Goal: Information Seeking & Learning: Check status

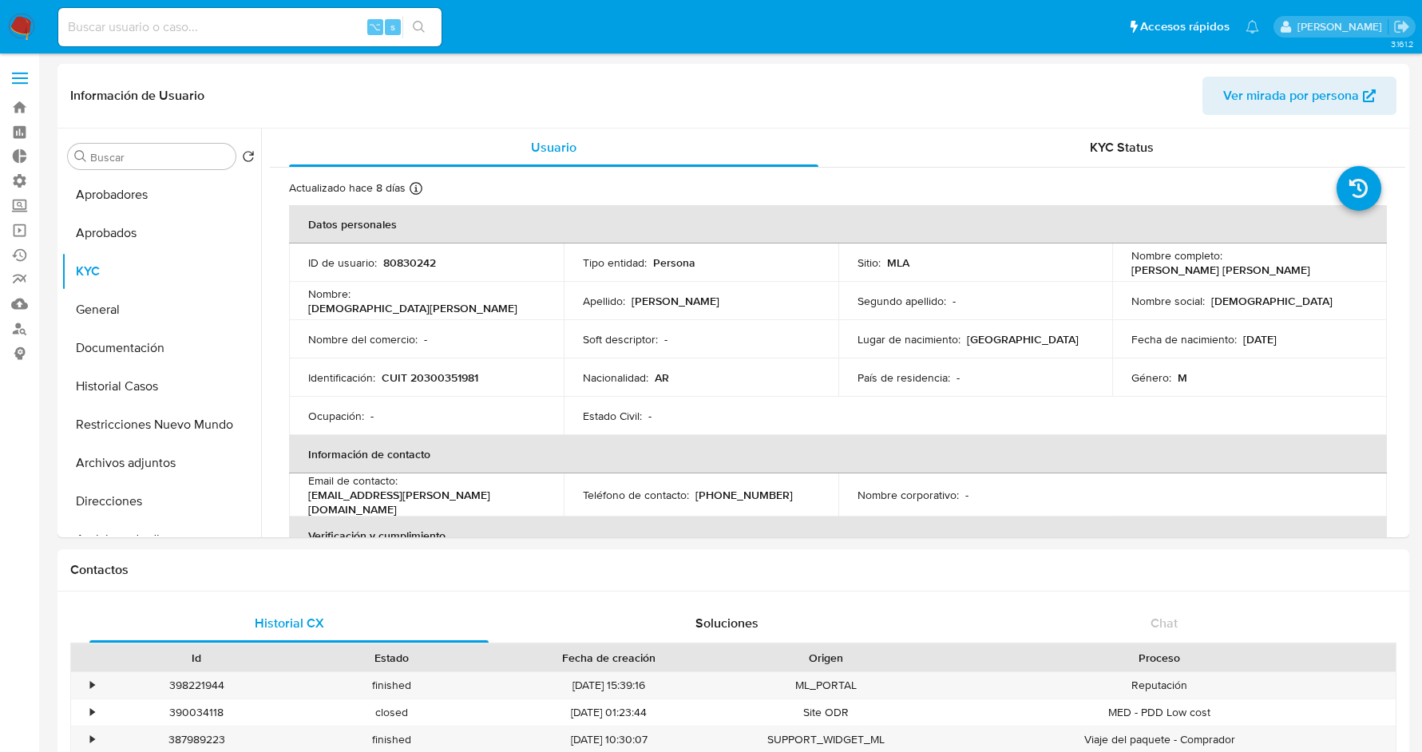
select select "10"
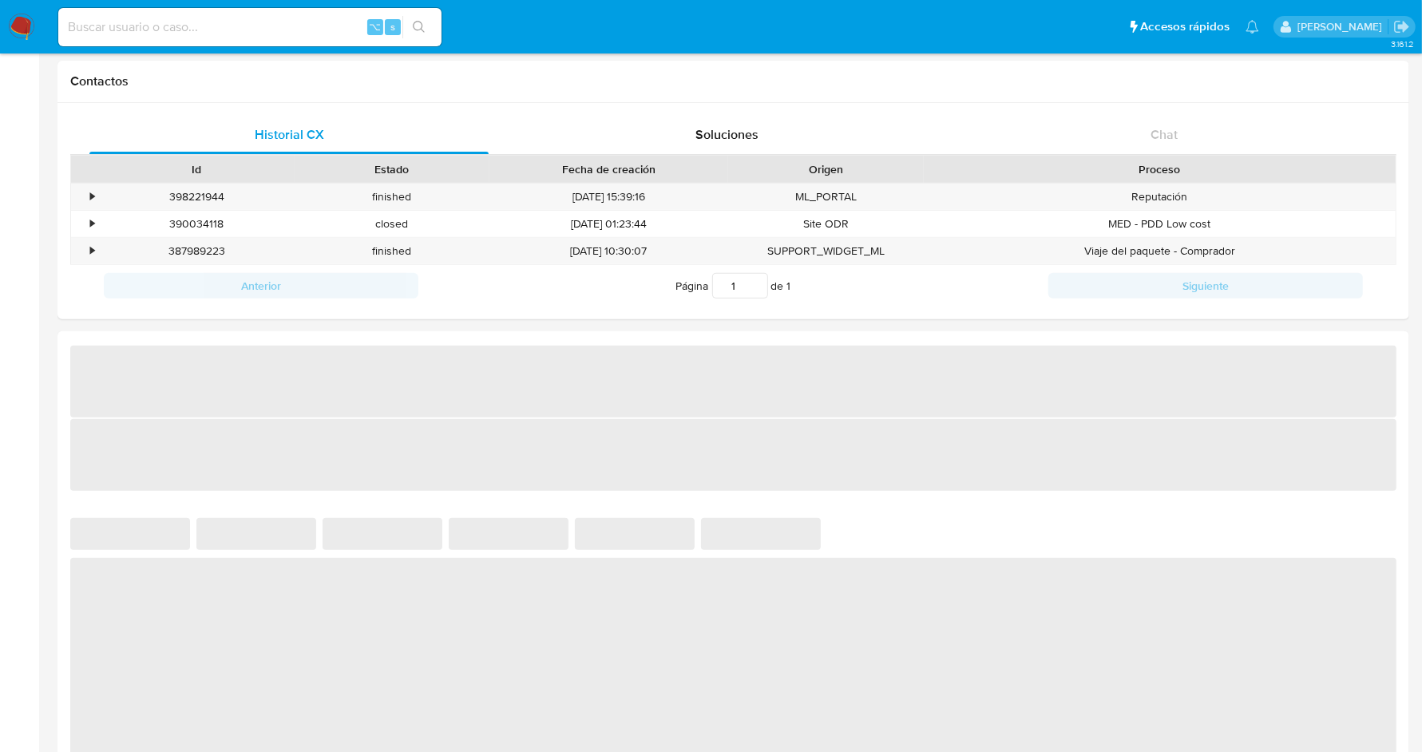
select select "10"
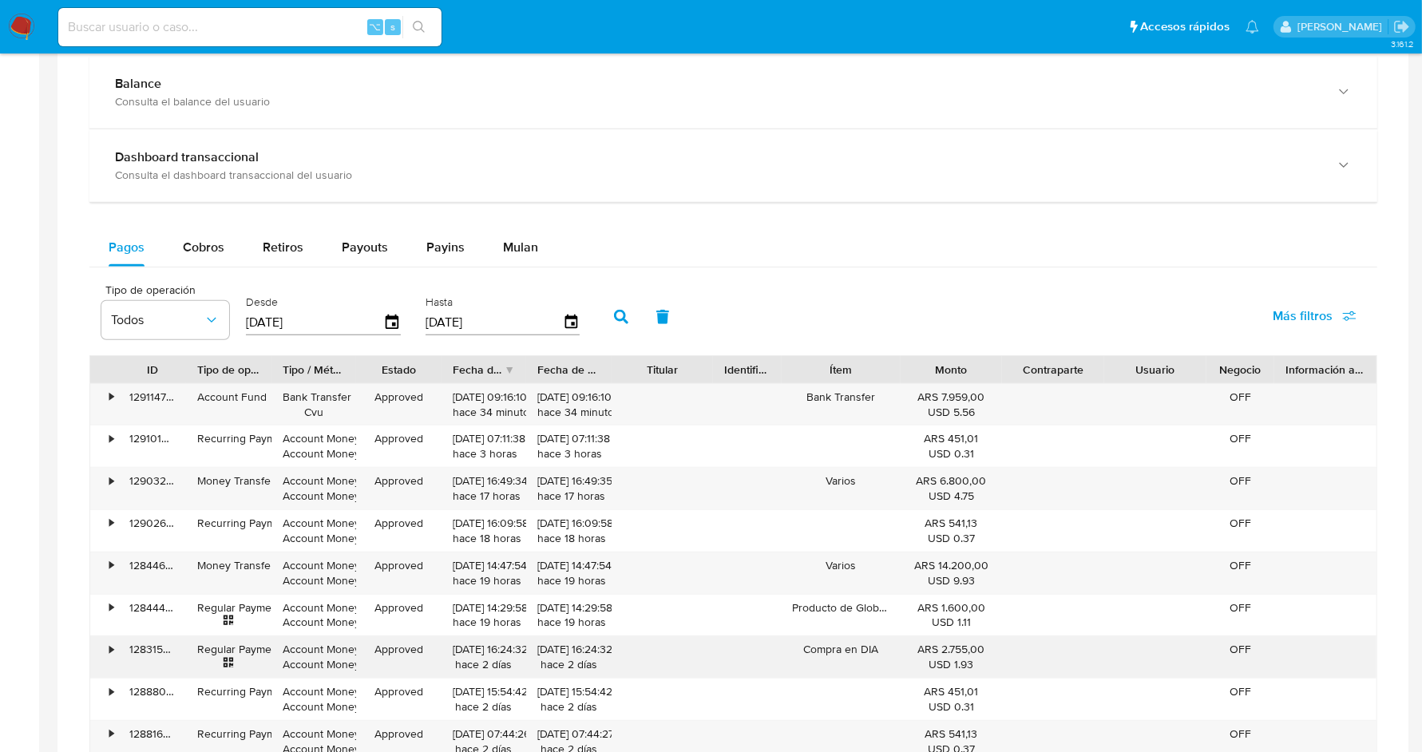
scroll to position [847, 0]
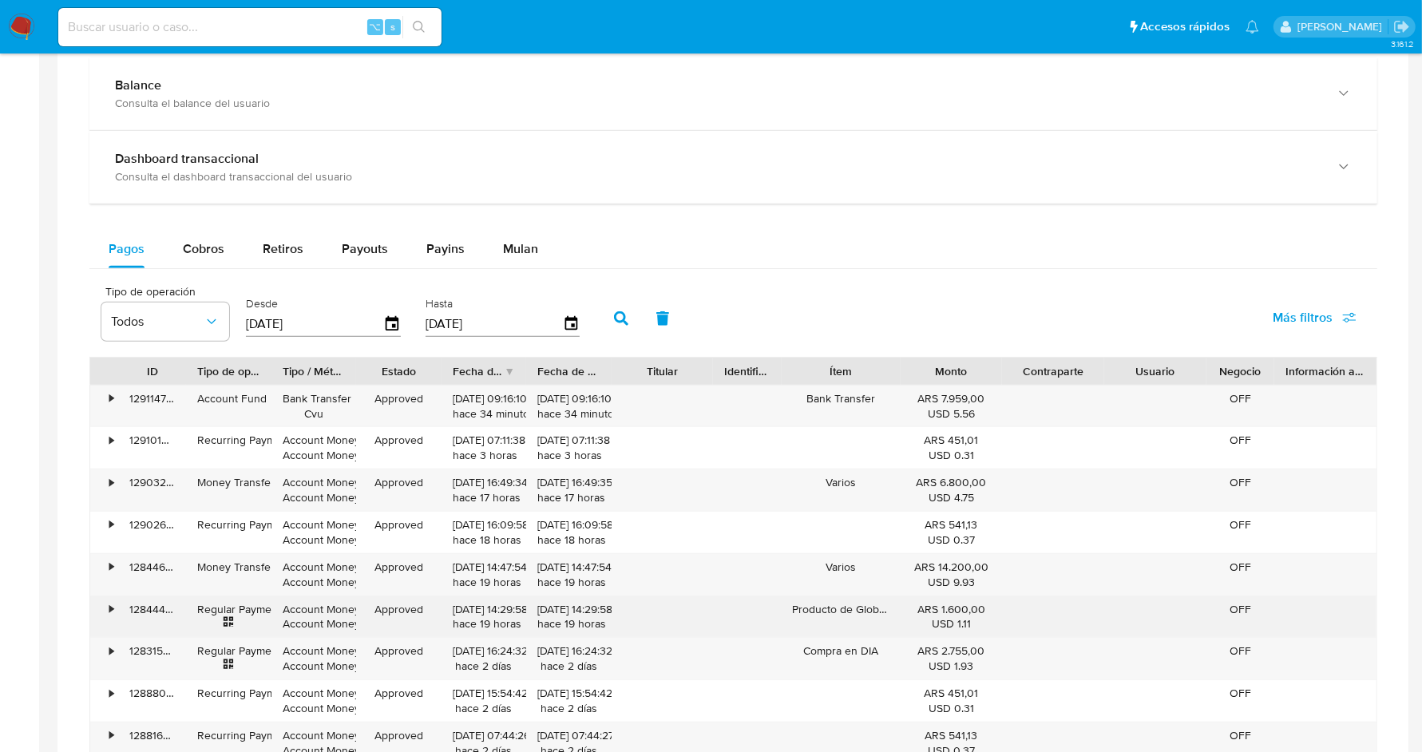
click at [108, 609] on div "•" at bounding box center [104, 617] width 28 height 42
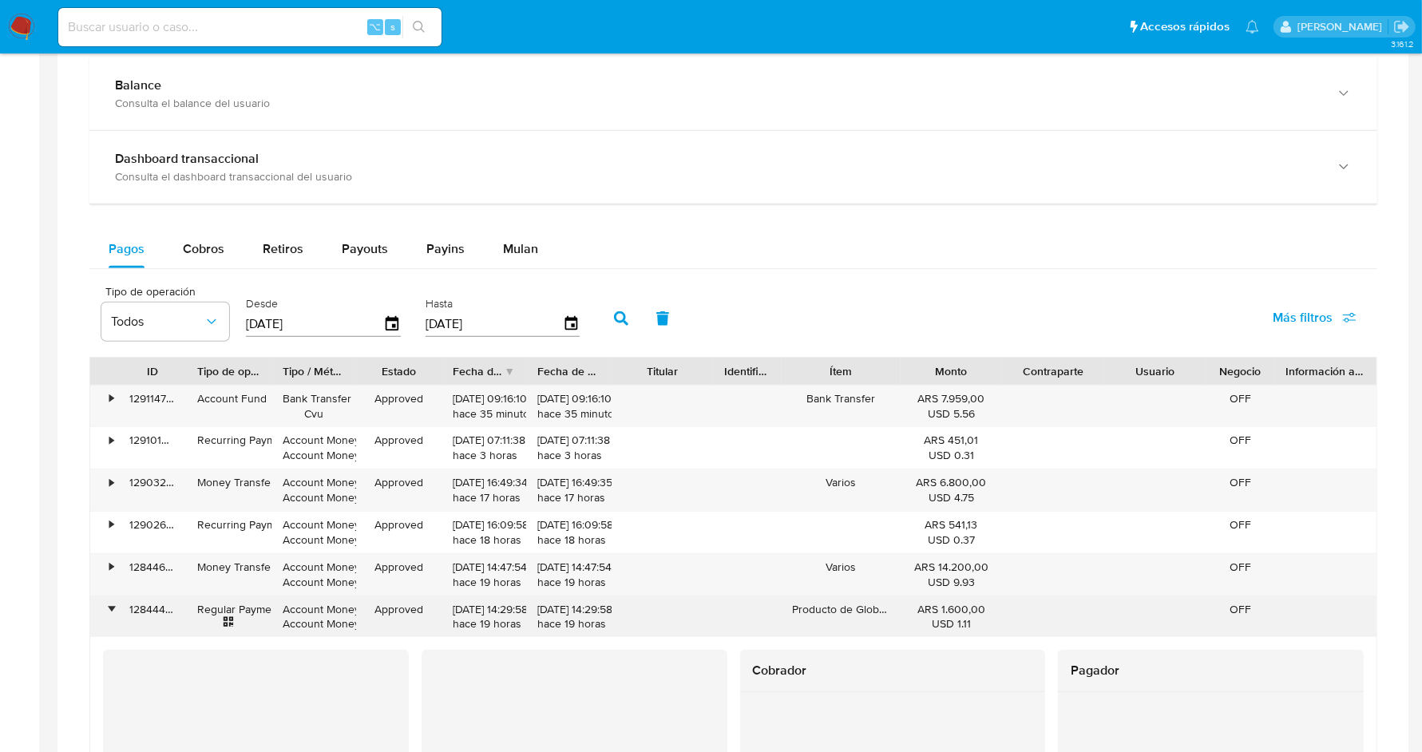
click at [108, 609] on div "•" at bounding box center [104, 617] width 28 height 42
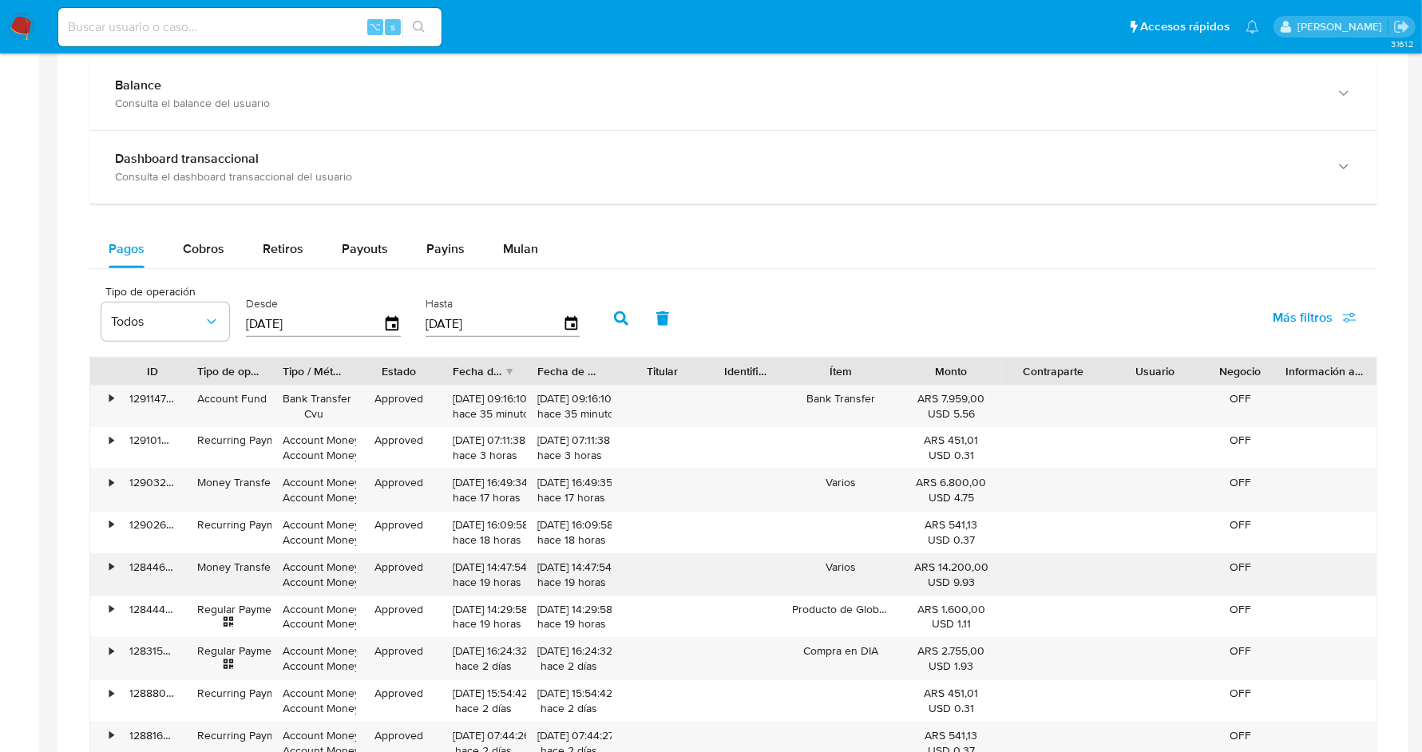
click at [109, 562] on div "•" at bounding box center [111, 567] width 4 height 15
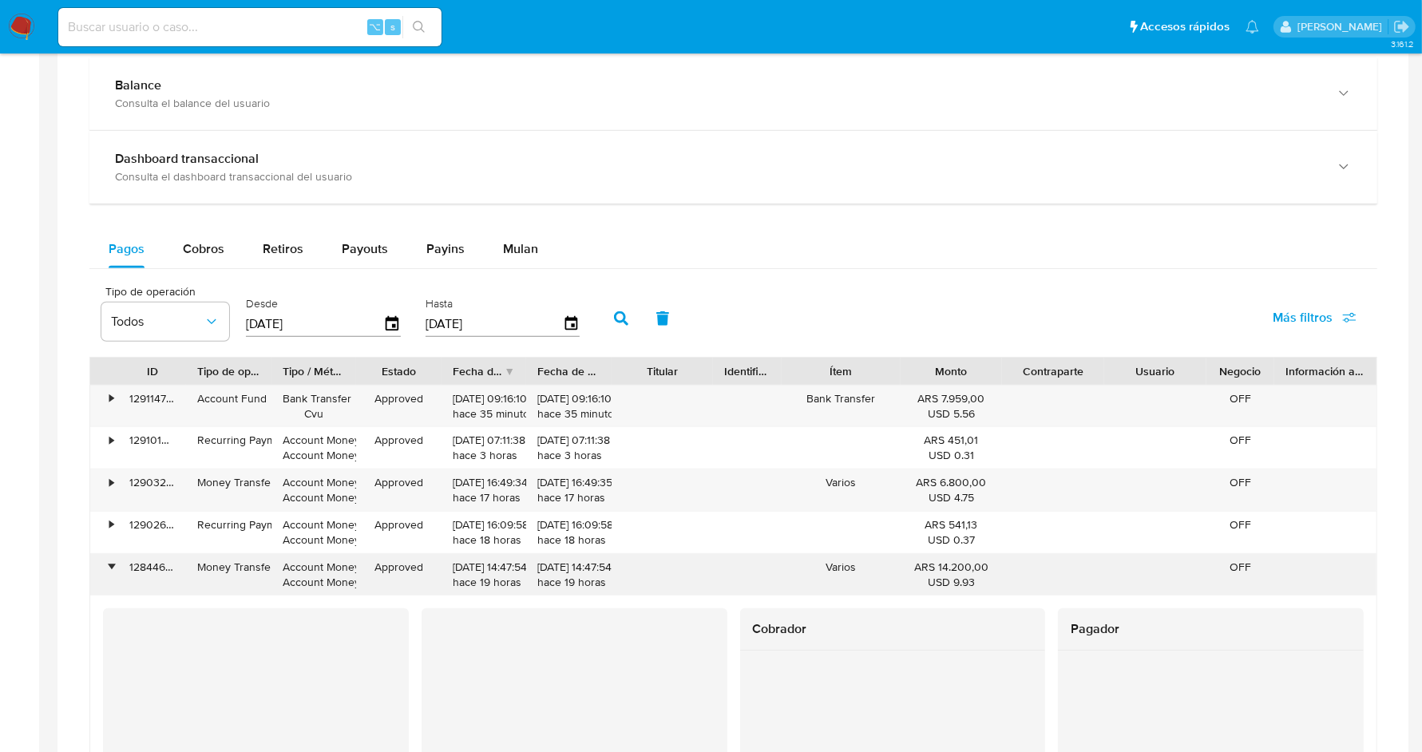
click at [109, 562] on div "•" at bounding box center [111, 567] width 4 height 15
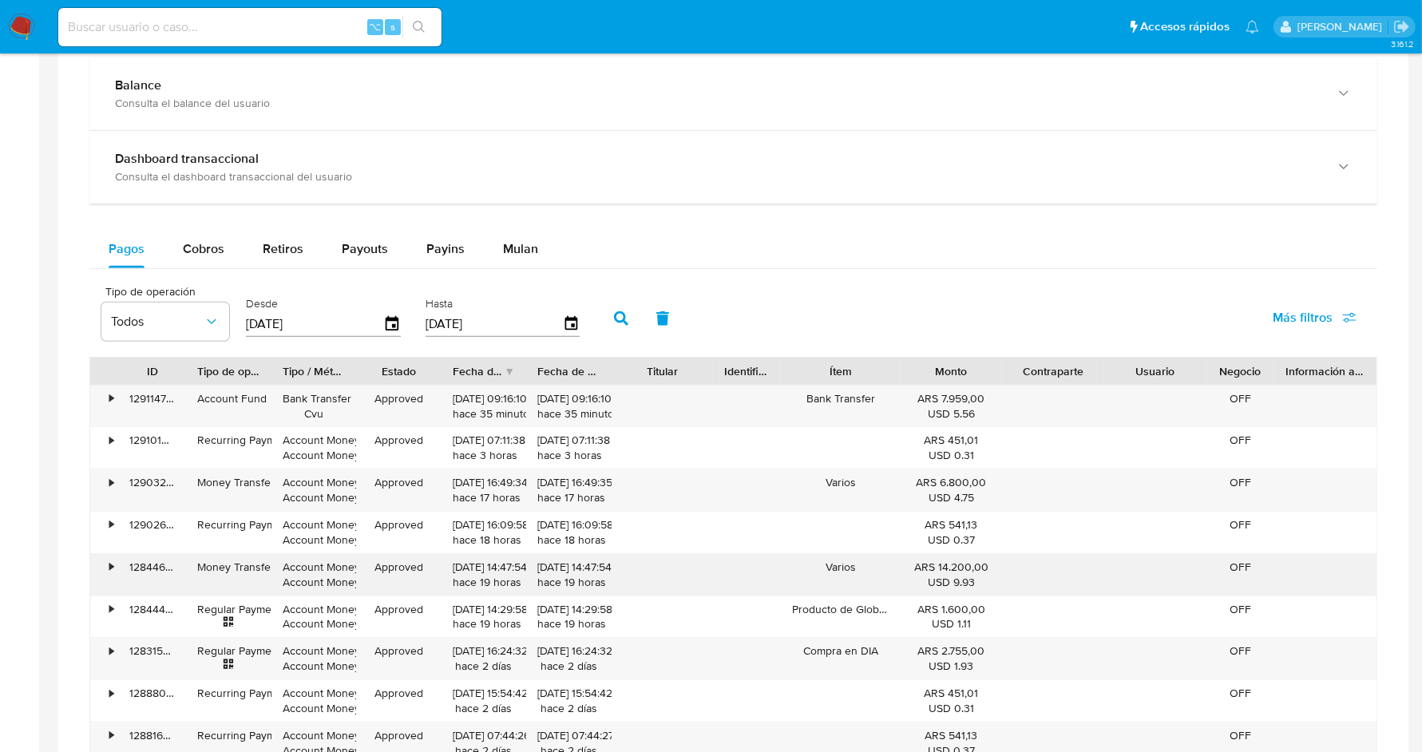
click at [109, 584] on div "•" at bounding box center [104, 575] width 28 height 42
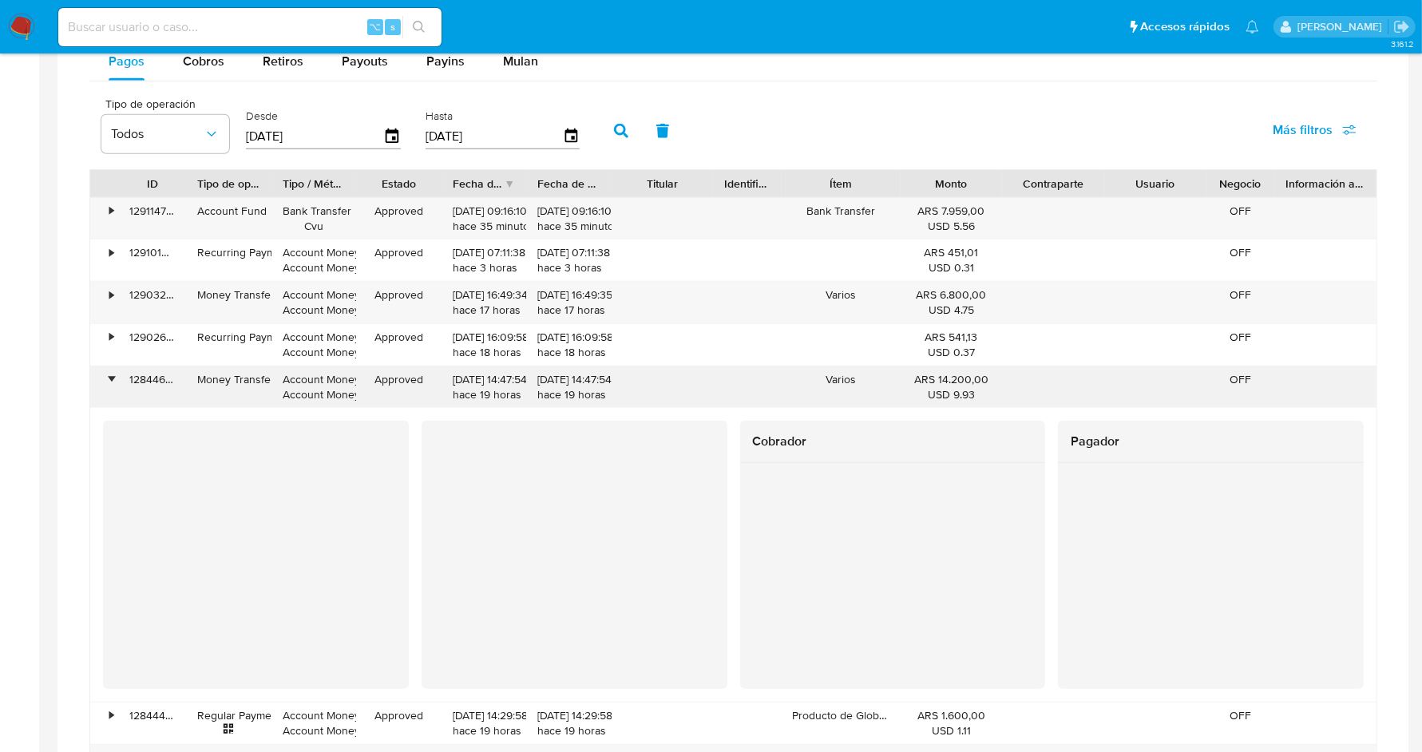
scroll to position [1038, 0]
click at [109, 373] on div "•" at bounding box center [111, 376] width 4 height 15
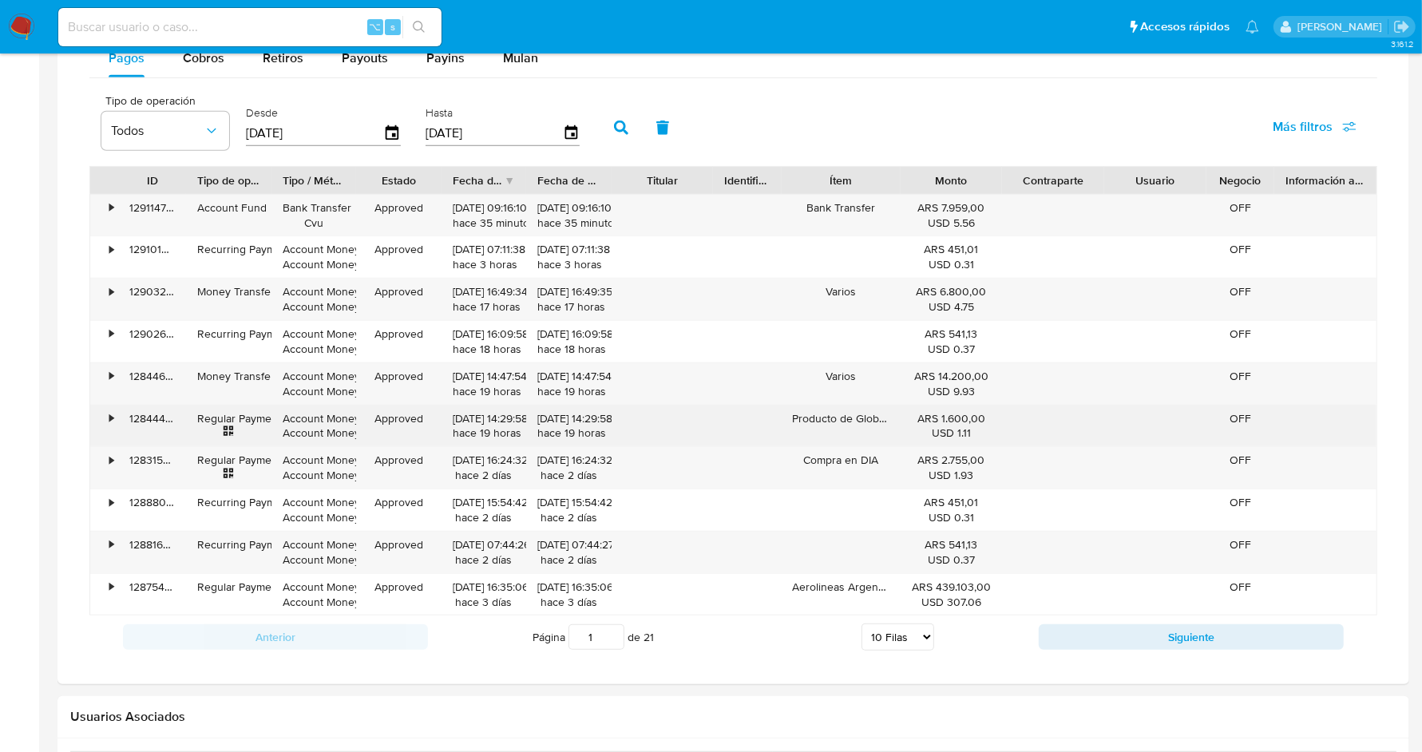
click at [113, 418] on div "•" at bounding box center [111, 418] width 4 height 15
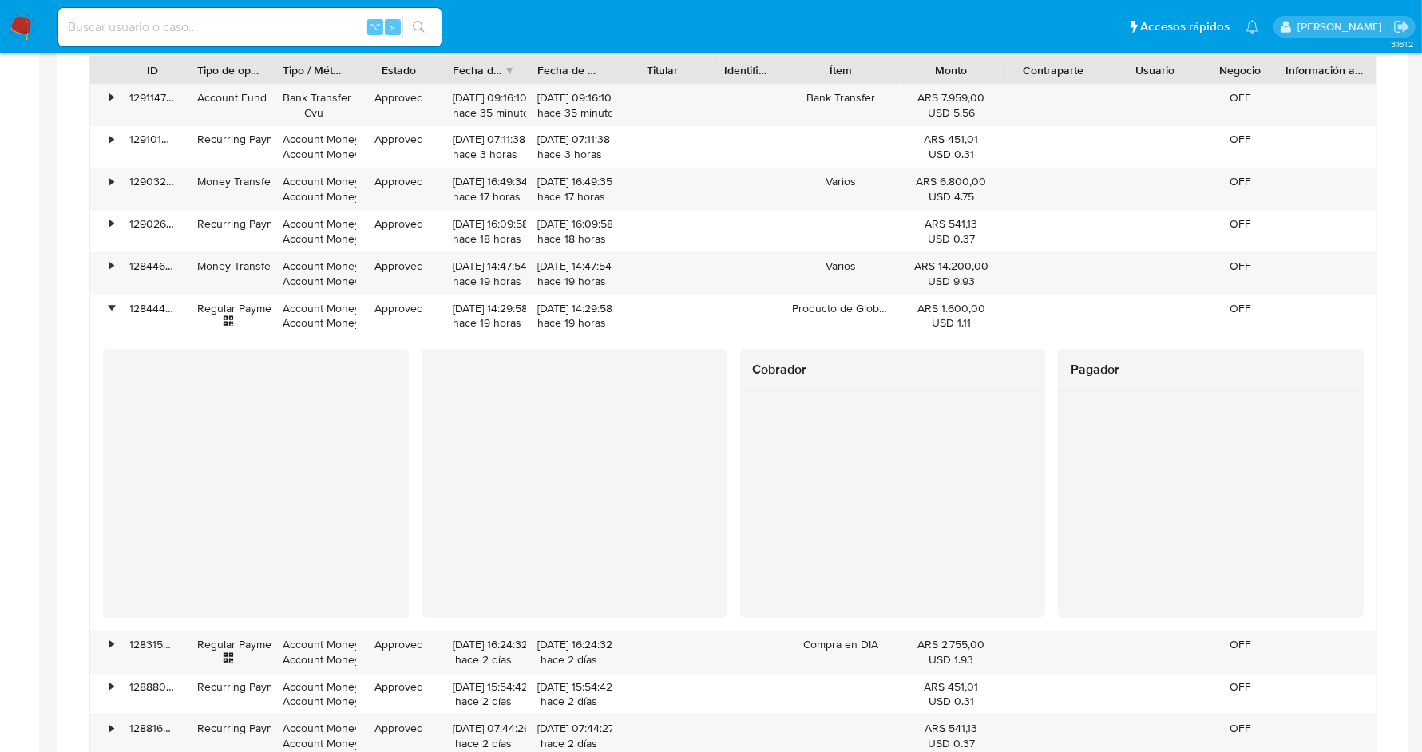
scroll to position [1154, 0]
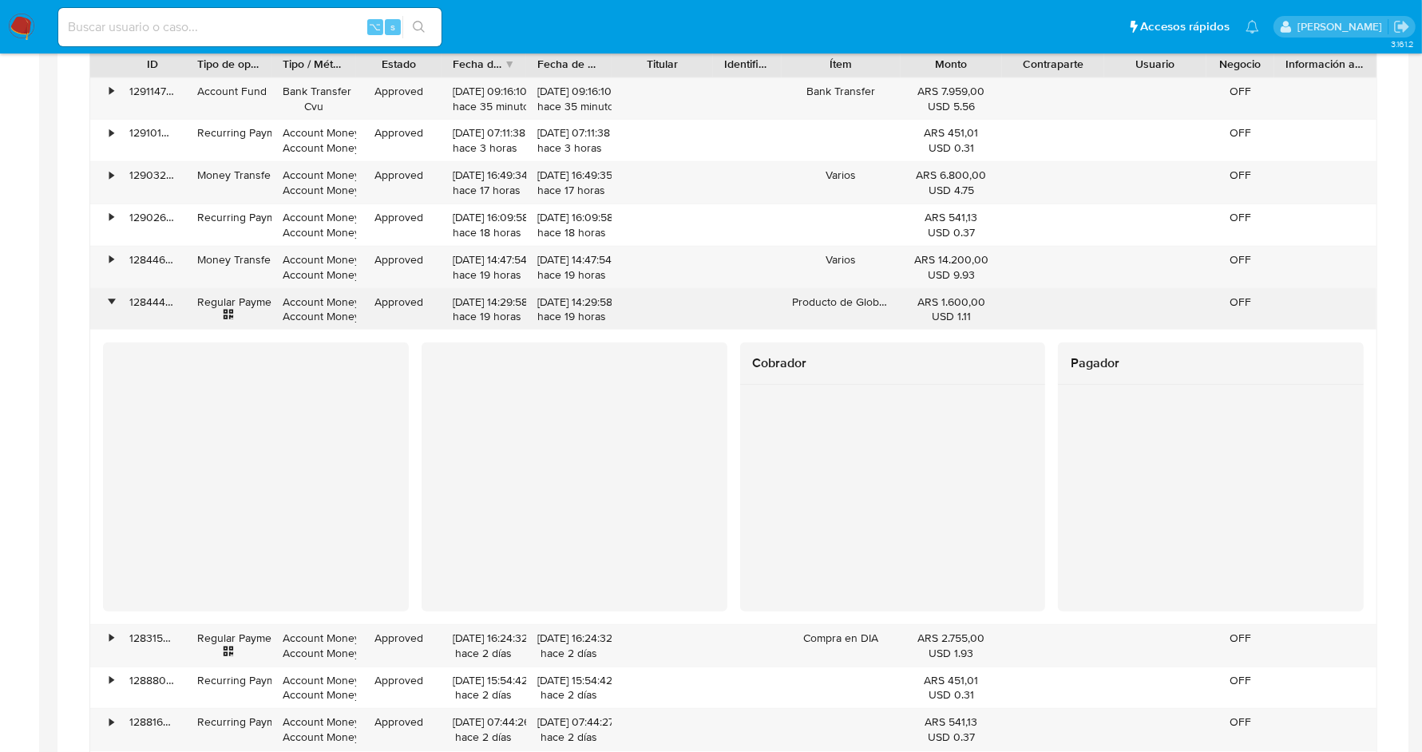
click at [99, 298] on div "•" at bounding box center [104, 310] width 28 height 42
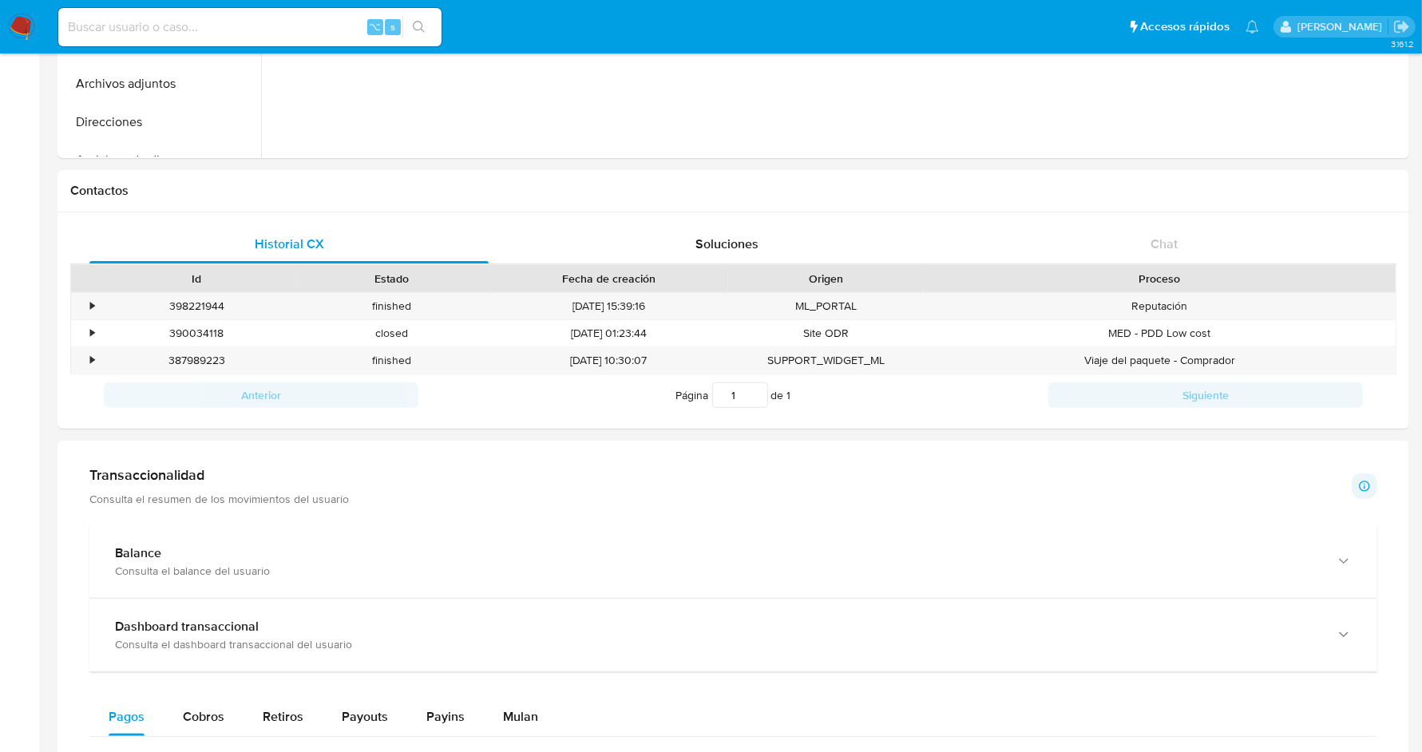
scroll to position [374, 0]
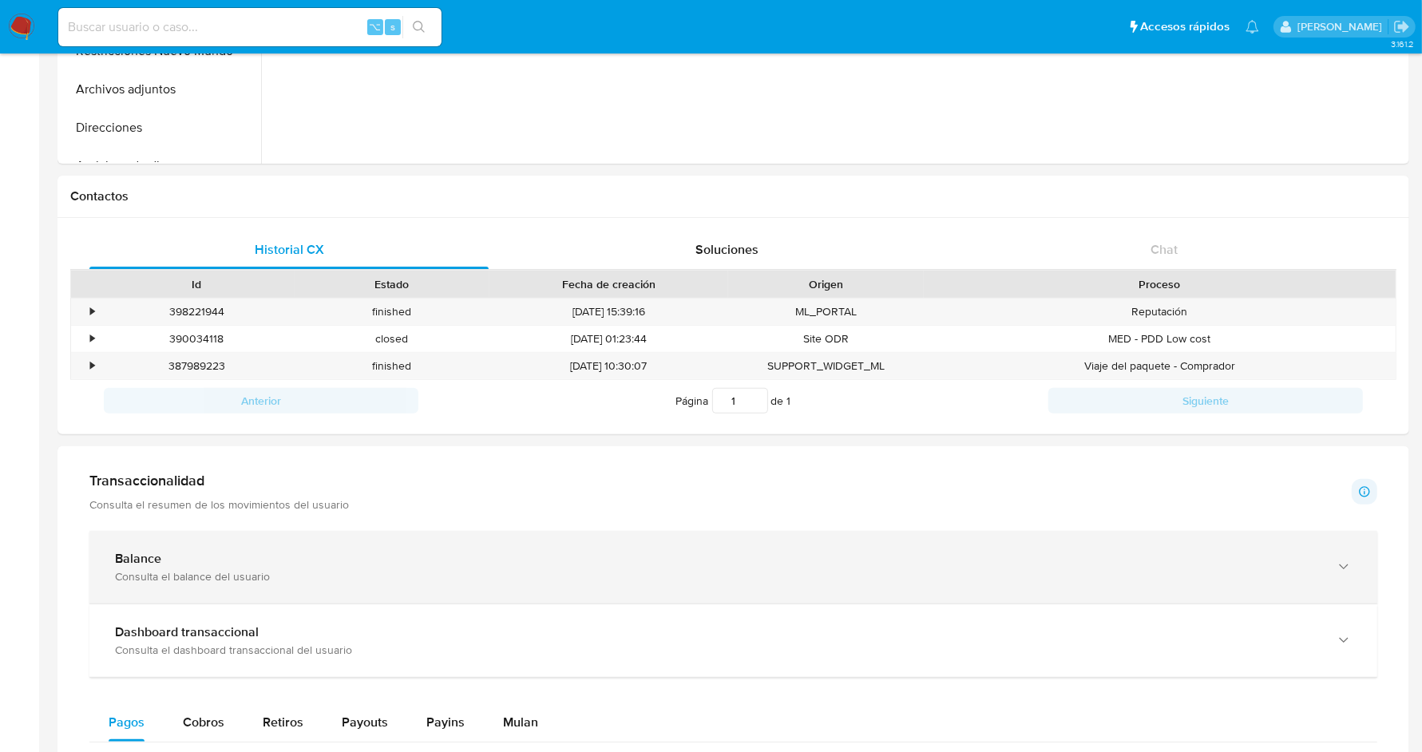
click at [289, 539] on div "Balance Consulta el balance del usuario" at bounding box center [733, 567] width 1288 height 73
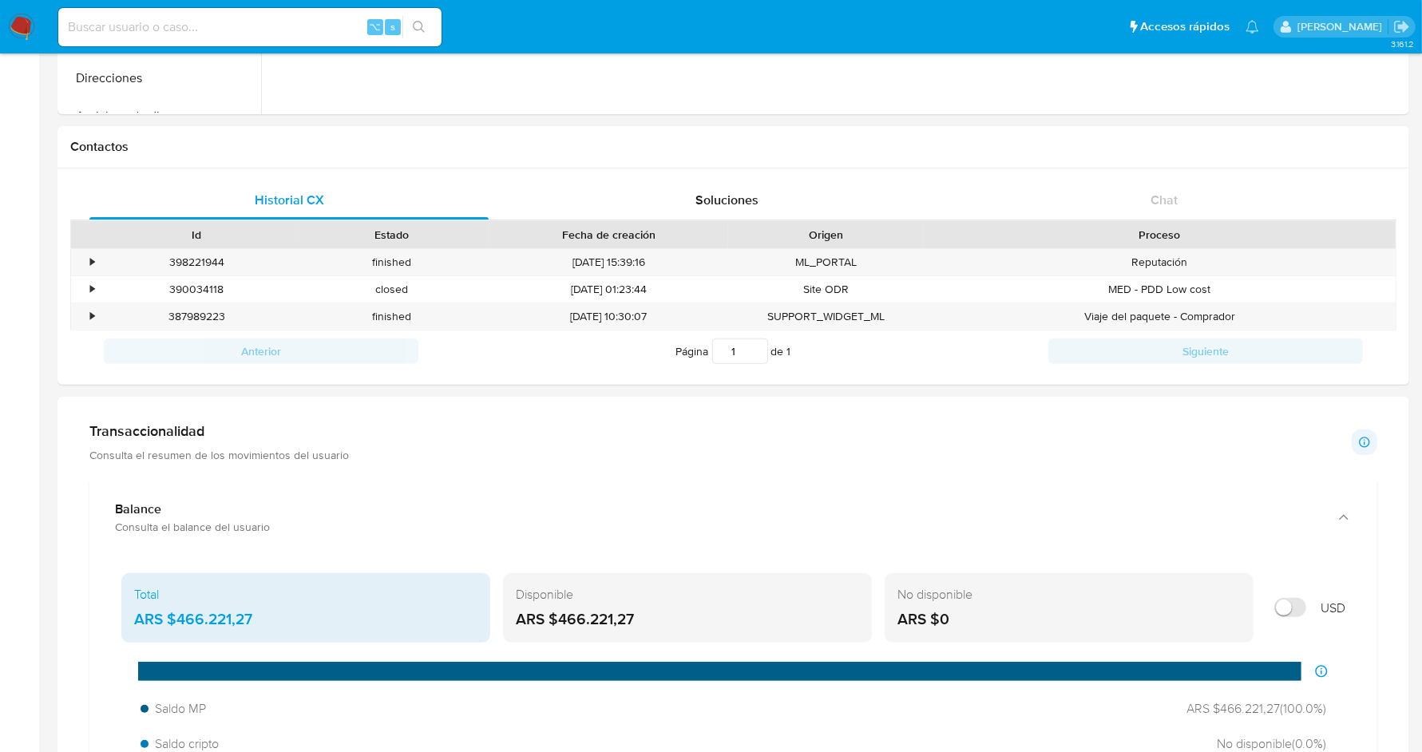
scroll to position [424, 0]
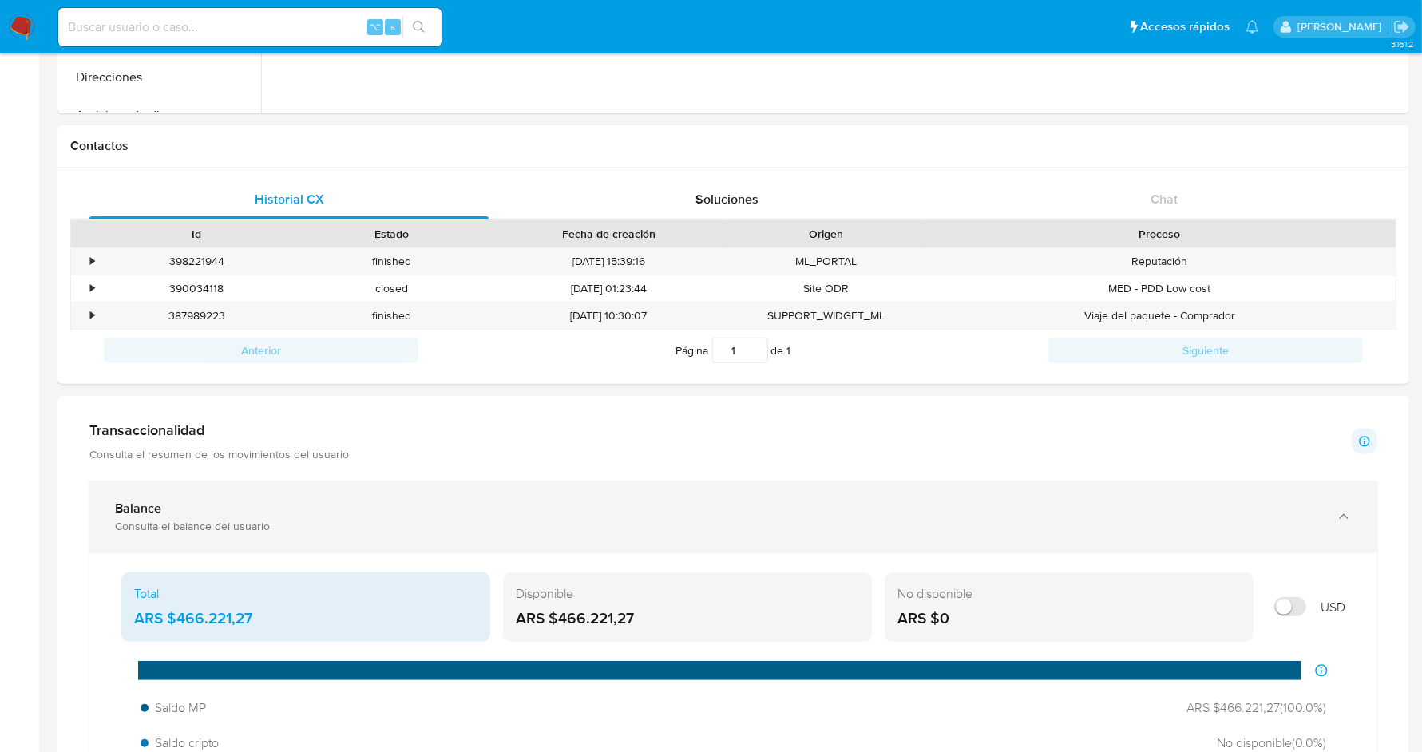
click at [509, 504] on div "Balance" at bounding box center [717, 509] width 1205 height 16
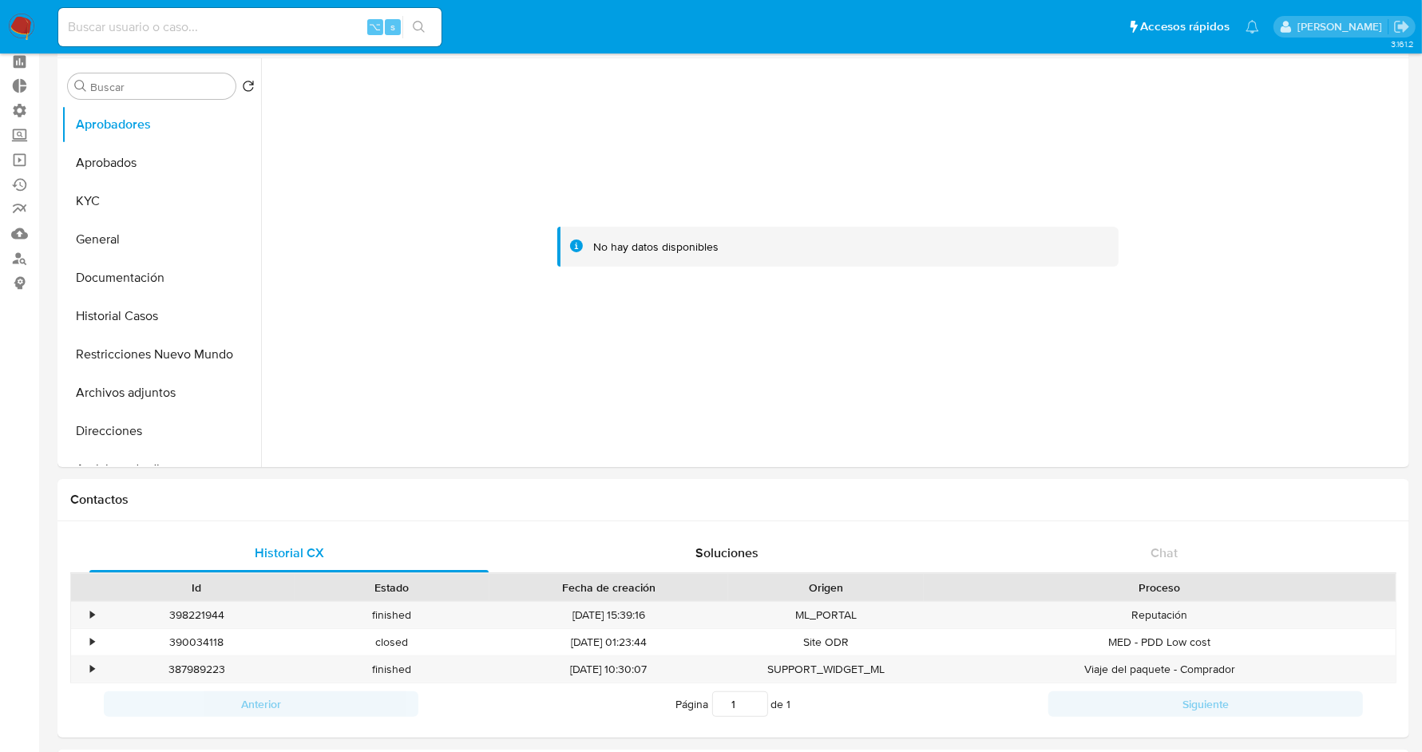
scroll to position [0, 0]
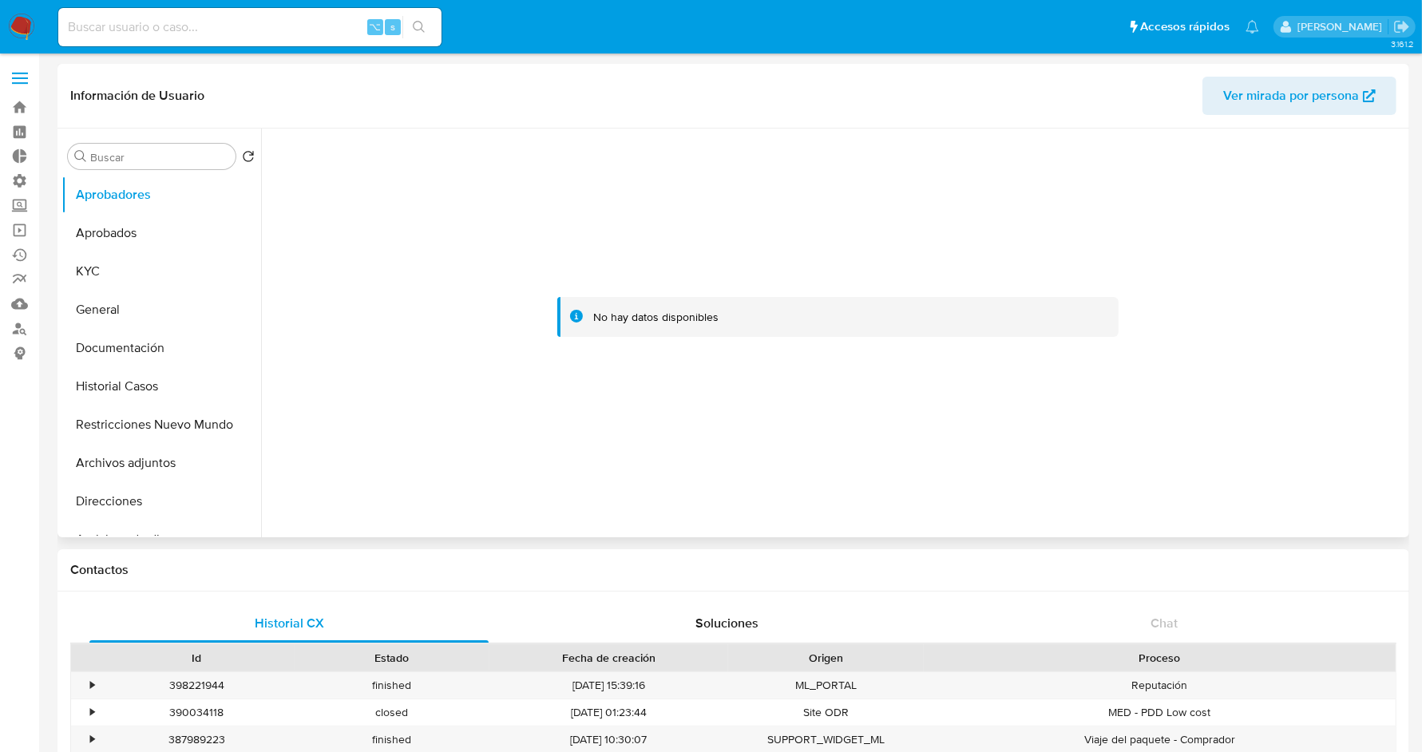
drag, startPoint x: 513, startPoint y: 283, endPoint x: 541, endPoint y: 285, distance: 28.0
click at [541, 285] on div at bounding box center [837, 316] width 1123 height 351
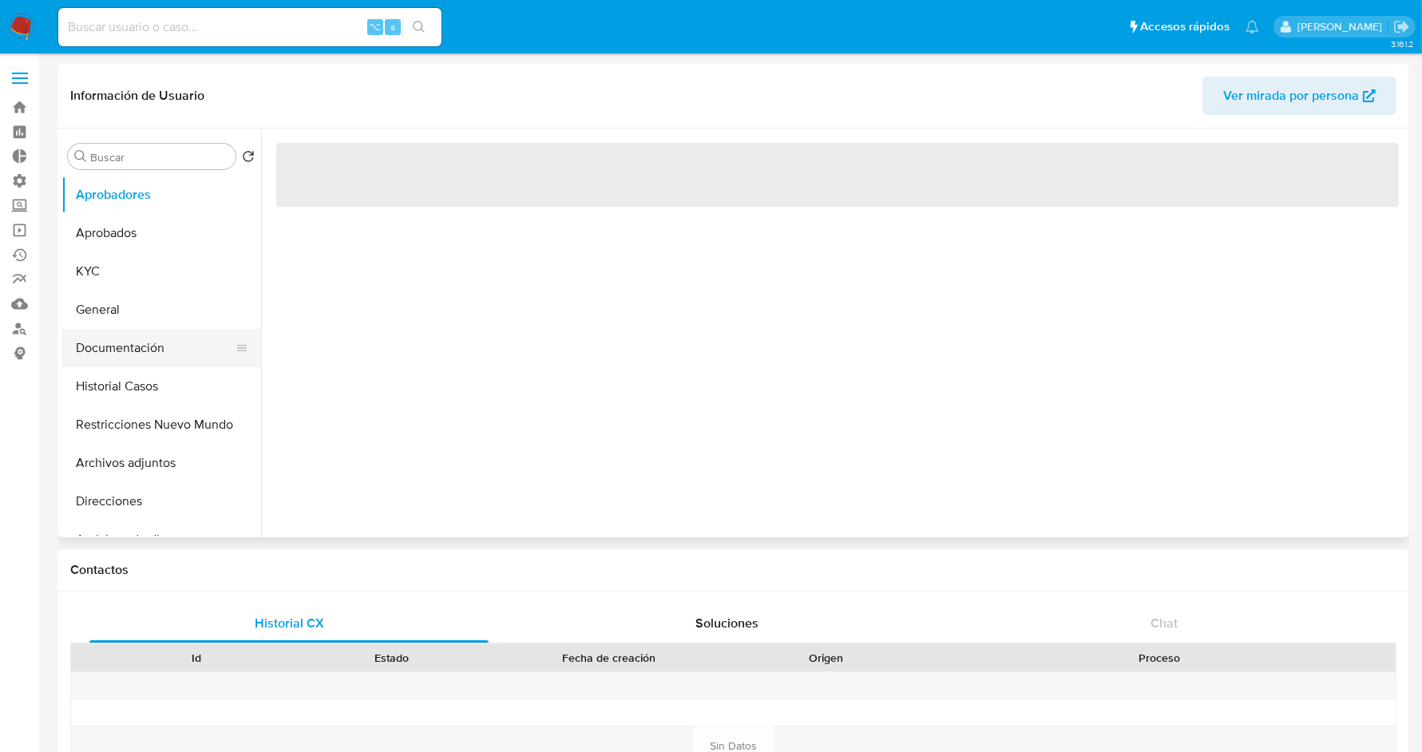
click at [102, 336] on button "Documentación" at bounding box center [154, 348] width 187 height 38
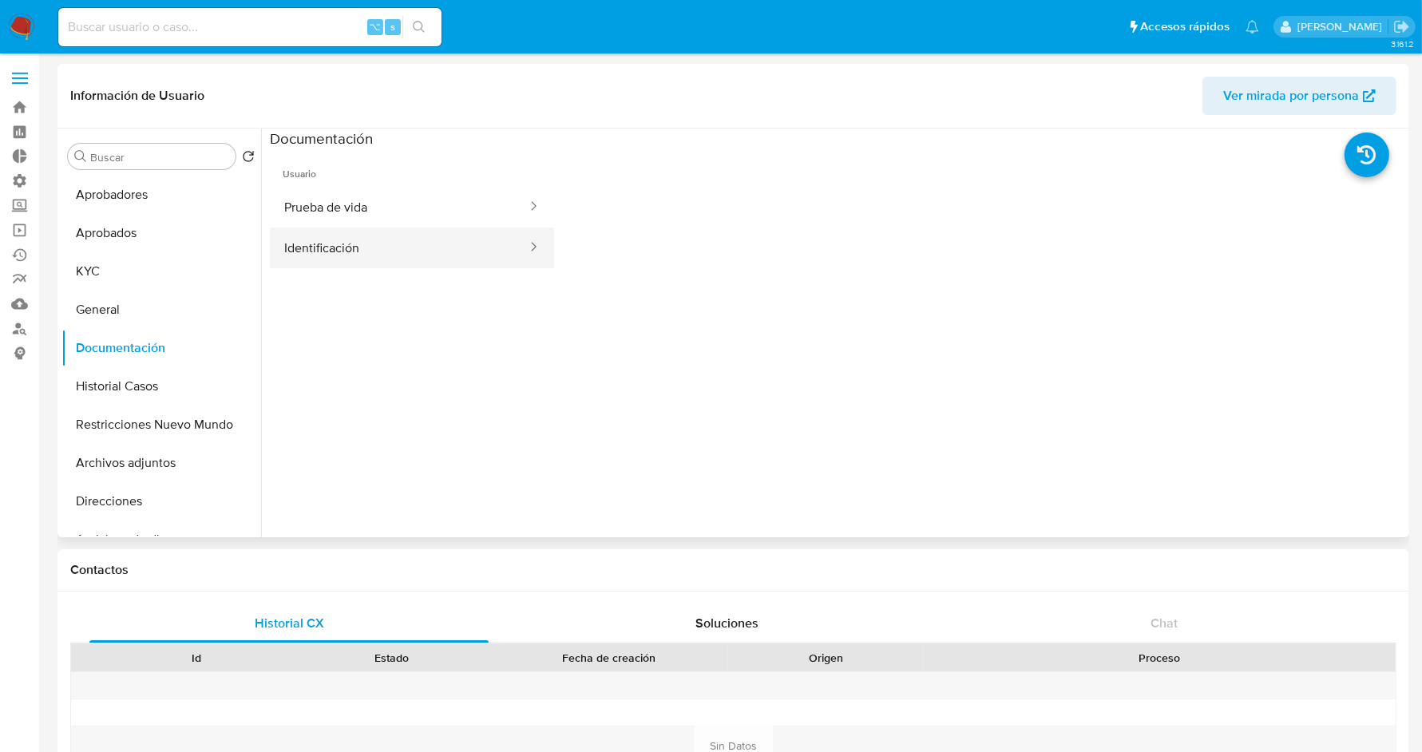
select select "10"
click at [355, 194] on button "Prueba de vida" at bounding box center [399, 207] width 259 height 41
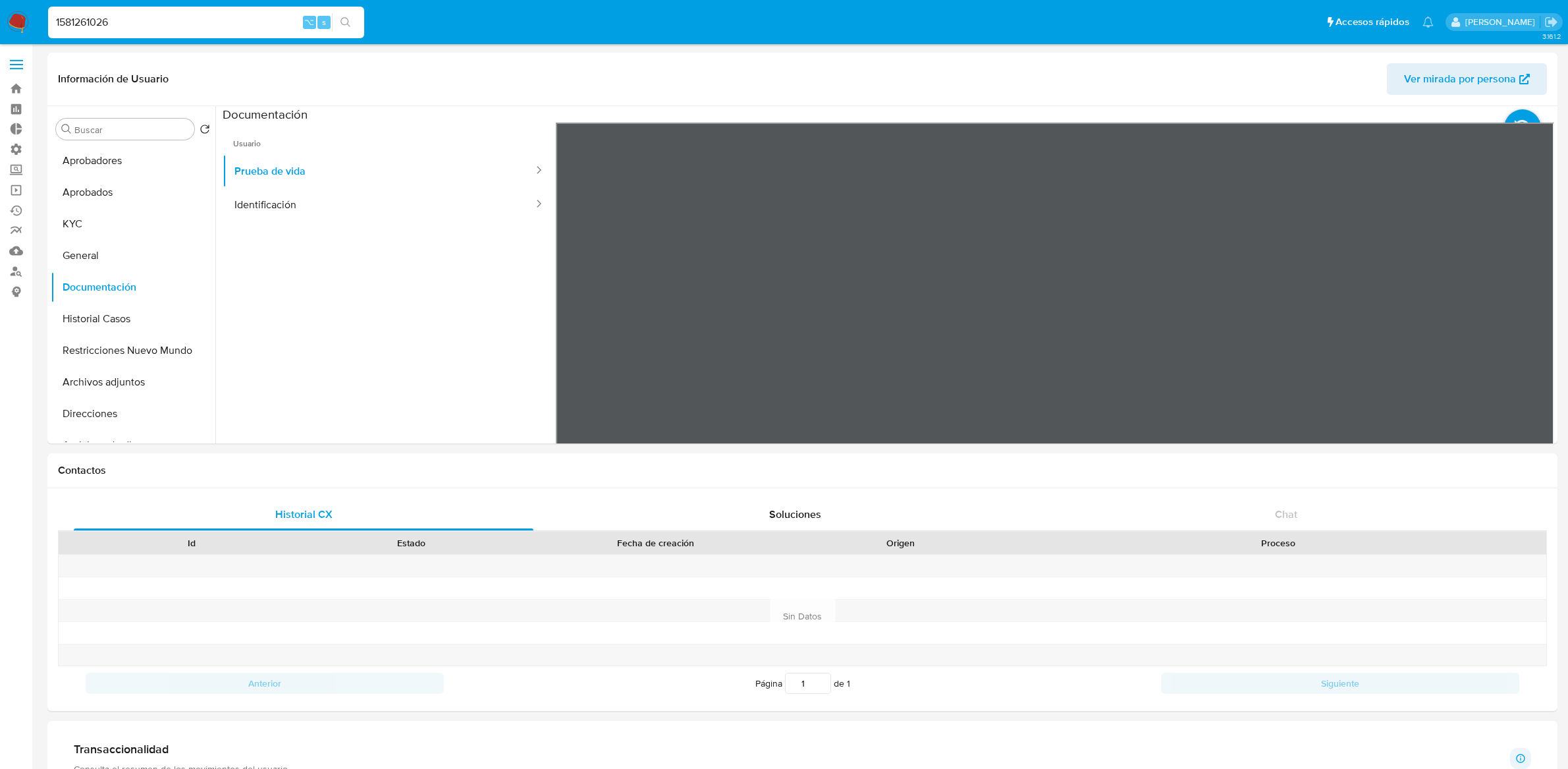
select select "10"
click at [15, 273] on link "Buscador de personas" at bounding box center [78, 271] width 157 height 21
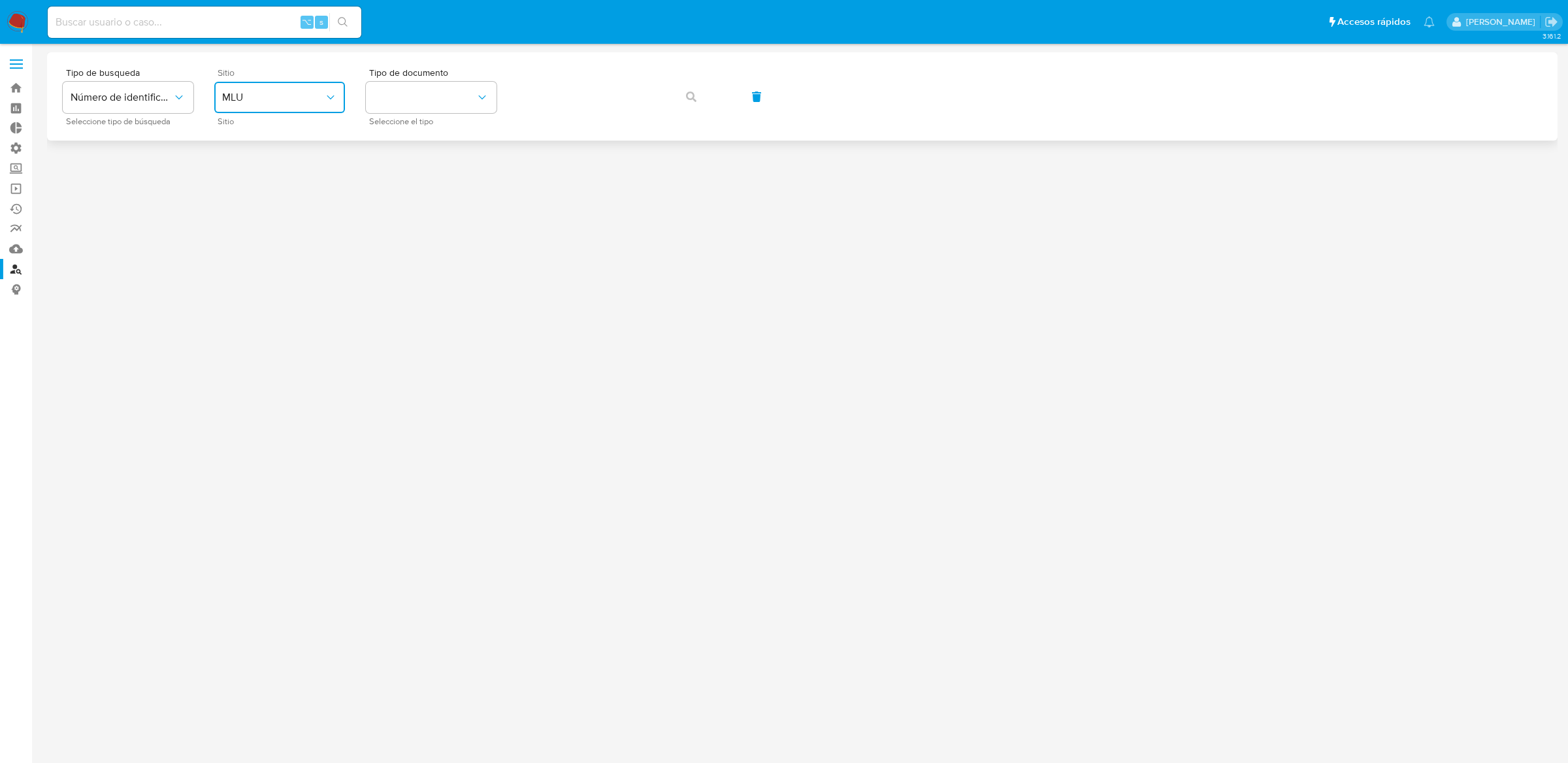
click at [314, 97] on span "MLU" at bounding box center [273, 97] width 102 height 13
click at [250, 150] on div "MLA" at bounding box center [275, 164] width 107 height 31
click at [426, 103] on button "identificationType" at bounding box center [431, 97] width 131 height 31
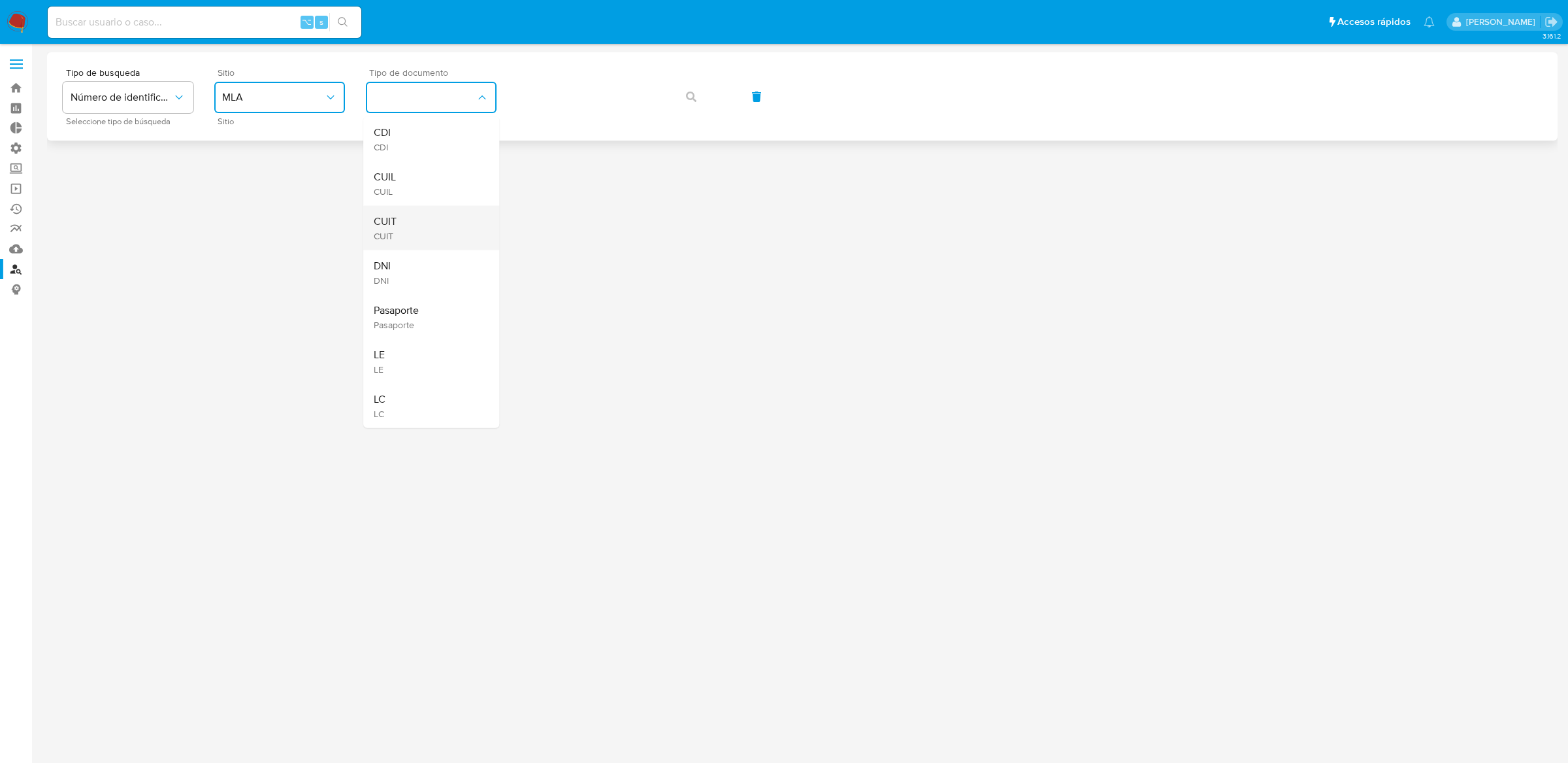
click at [372, 222] on li "CUIT CUIT" at bounding box center [431, 228] width 136 height 44
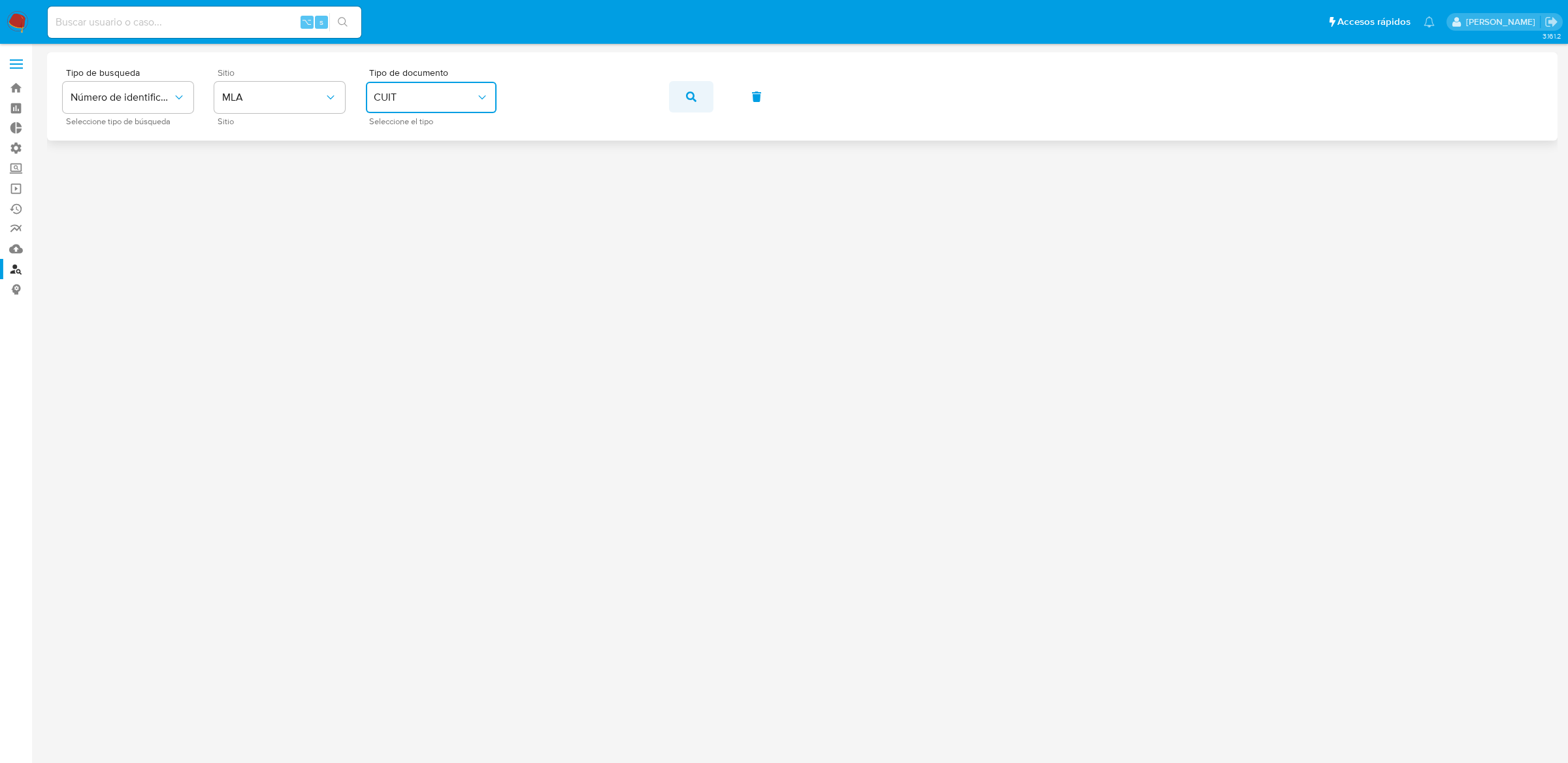
click at [683, 95] on button "button" at bounding box center [692, 97] width 44 height 31
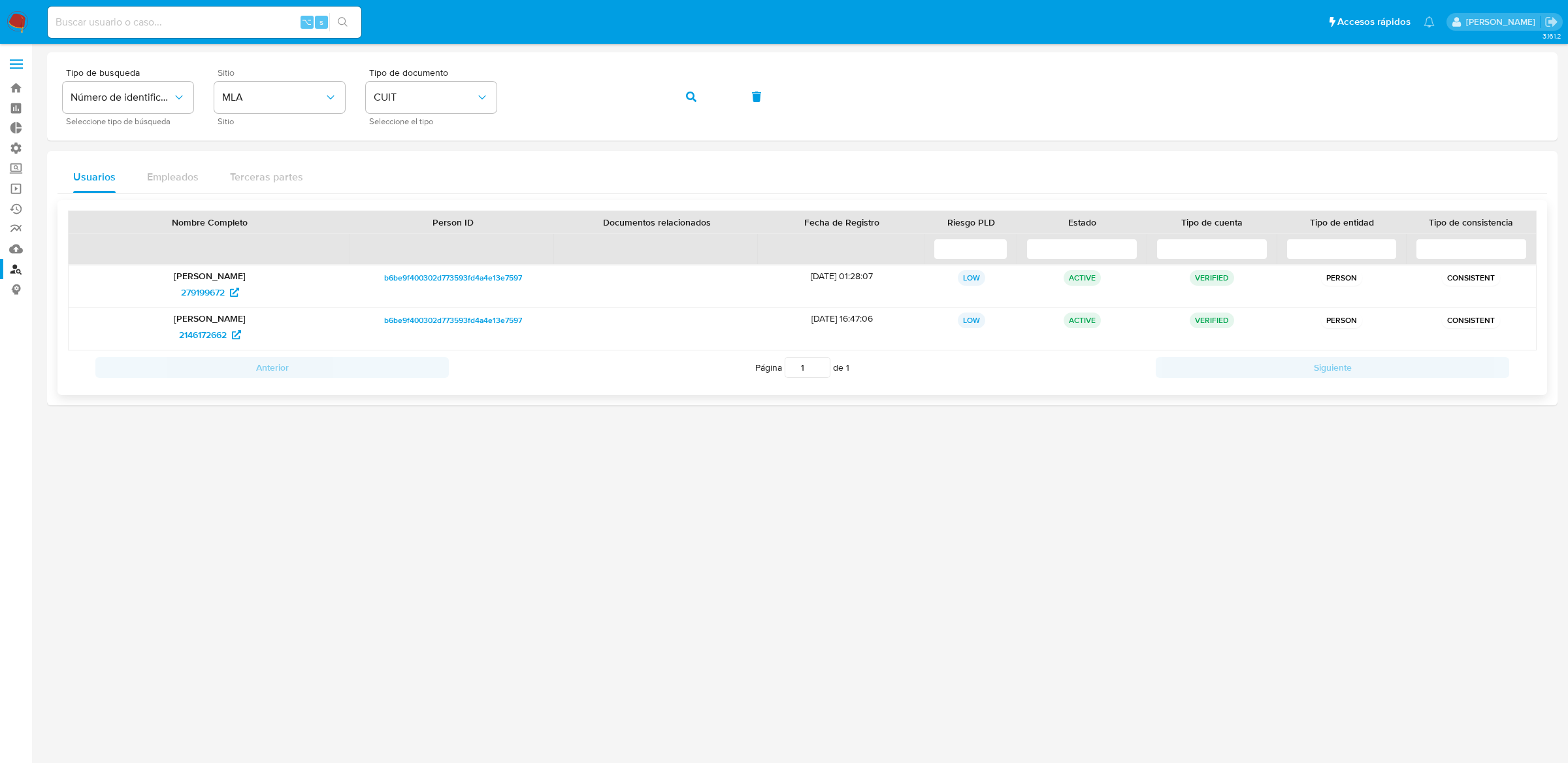
click at [214, 319] on p "Joaquin Castro" at bounding box center [210, 318] width 264 height 11
click at [206, 342] on span "2146172662" at bounding box center [203, 335] width 47 height 21
click at [206, 293] on span "279199672" at bounding box center [202, 292] width 43 height 21
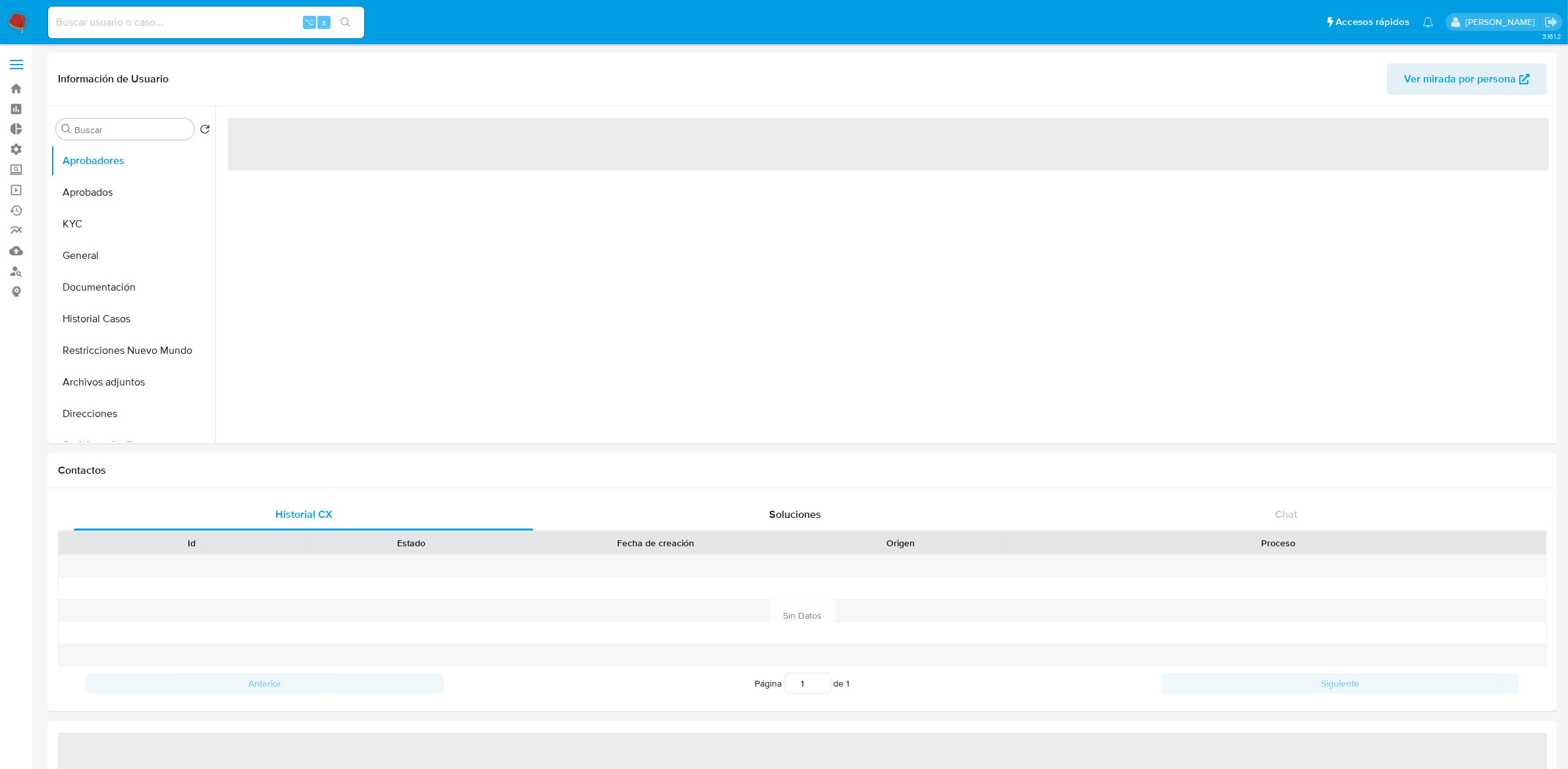
select select "10"
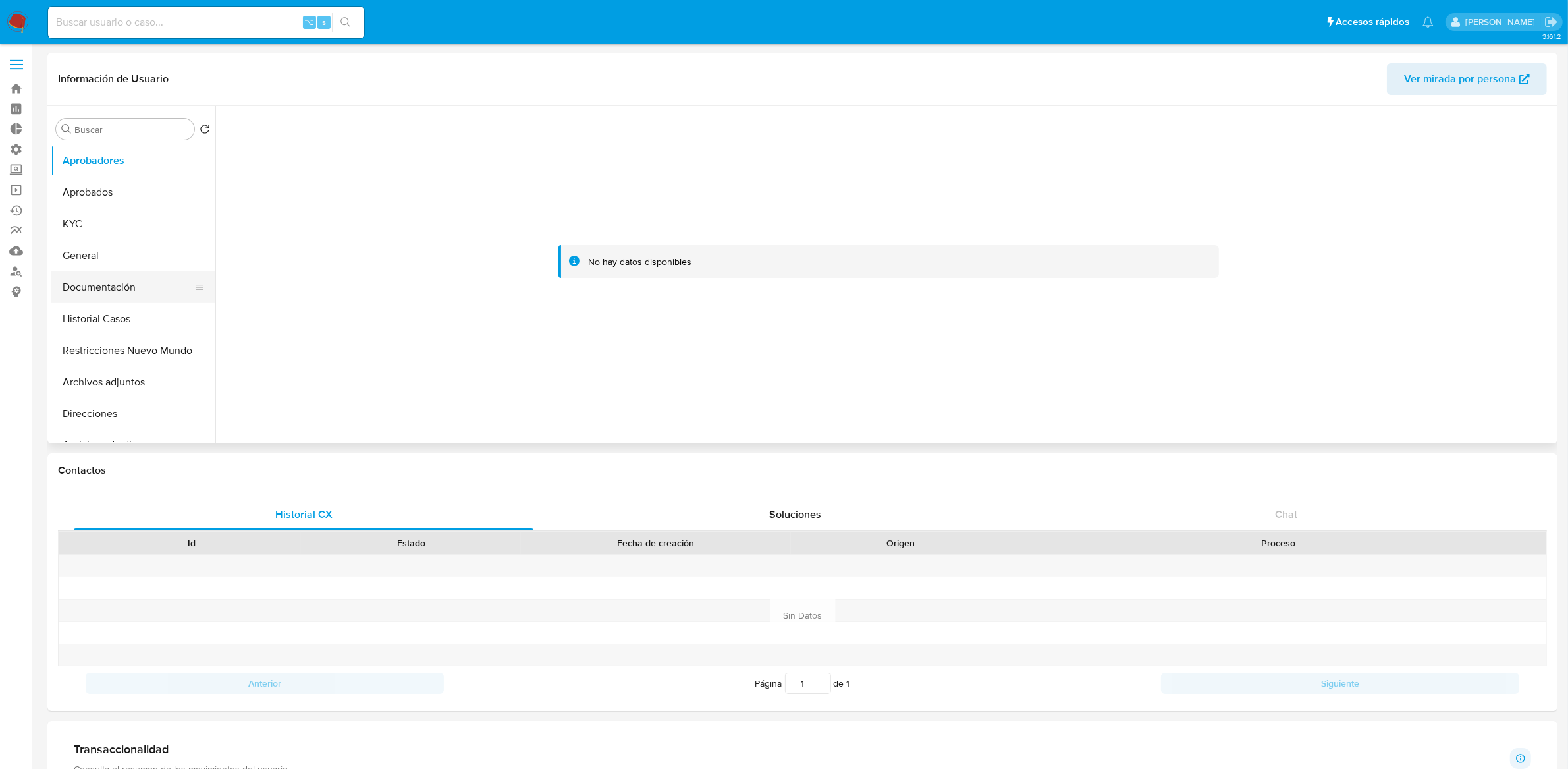
click at [118, 277] on button "Documentación" at bounding box center [127, 287] width 154 height 31
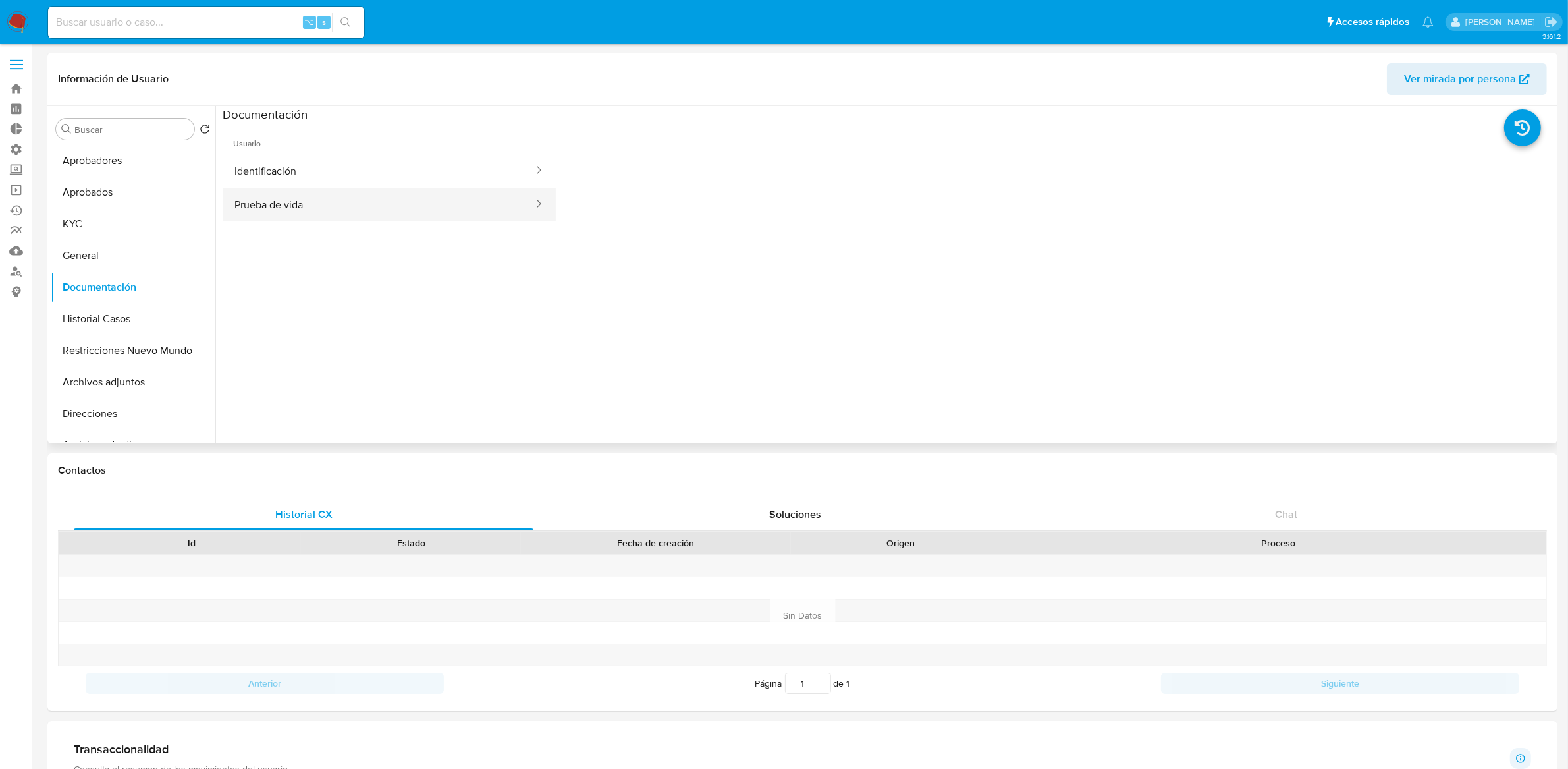
click at [388, 192] on button "Prueba de vida" at bounding box center [379, 205] width 312 height 34
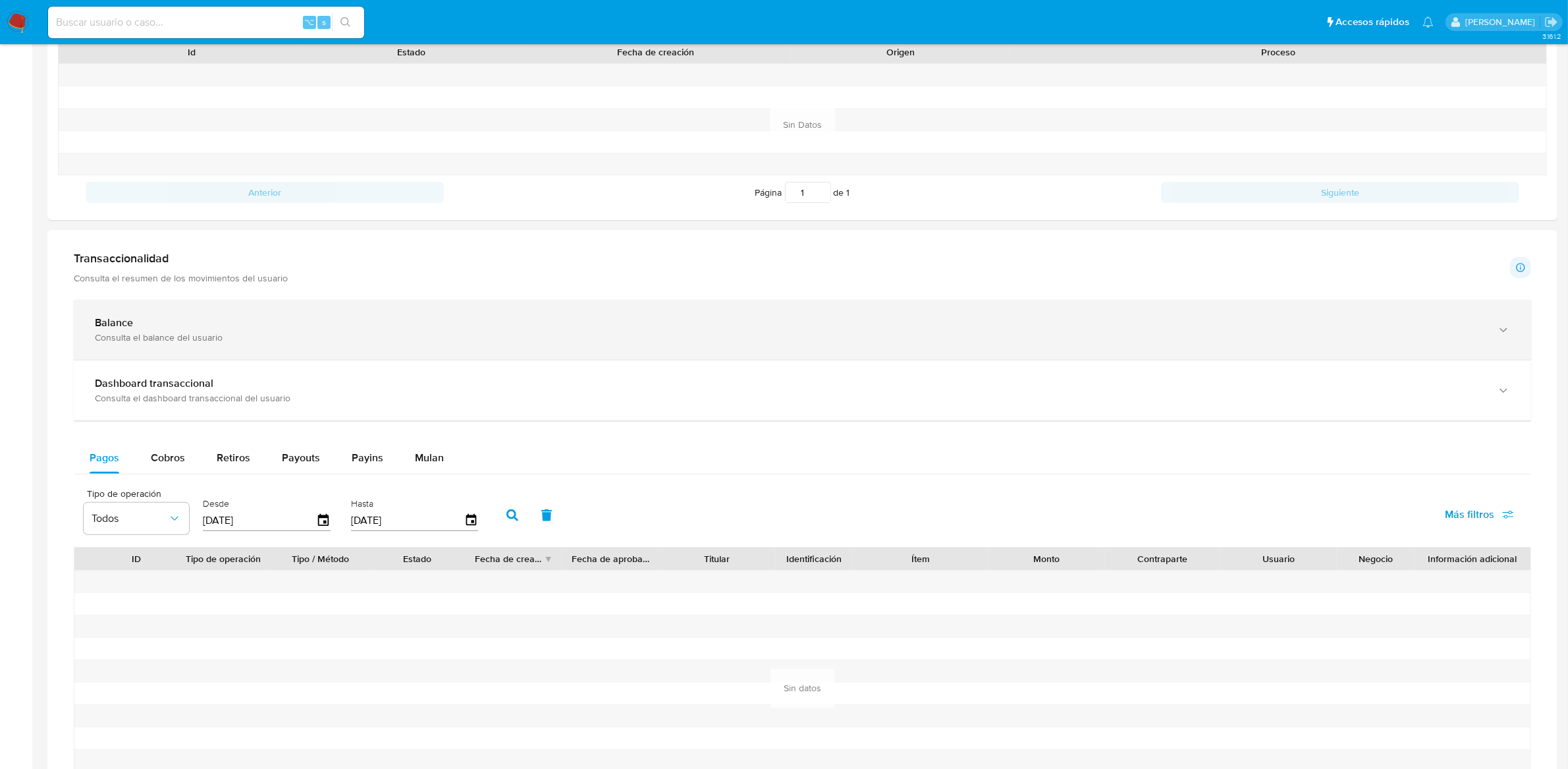
scroll to position [492, 0]
click at [234, 322] on div "Balance" at bounding box center [789, 322] width 1389 height 13
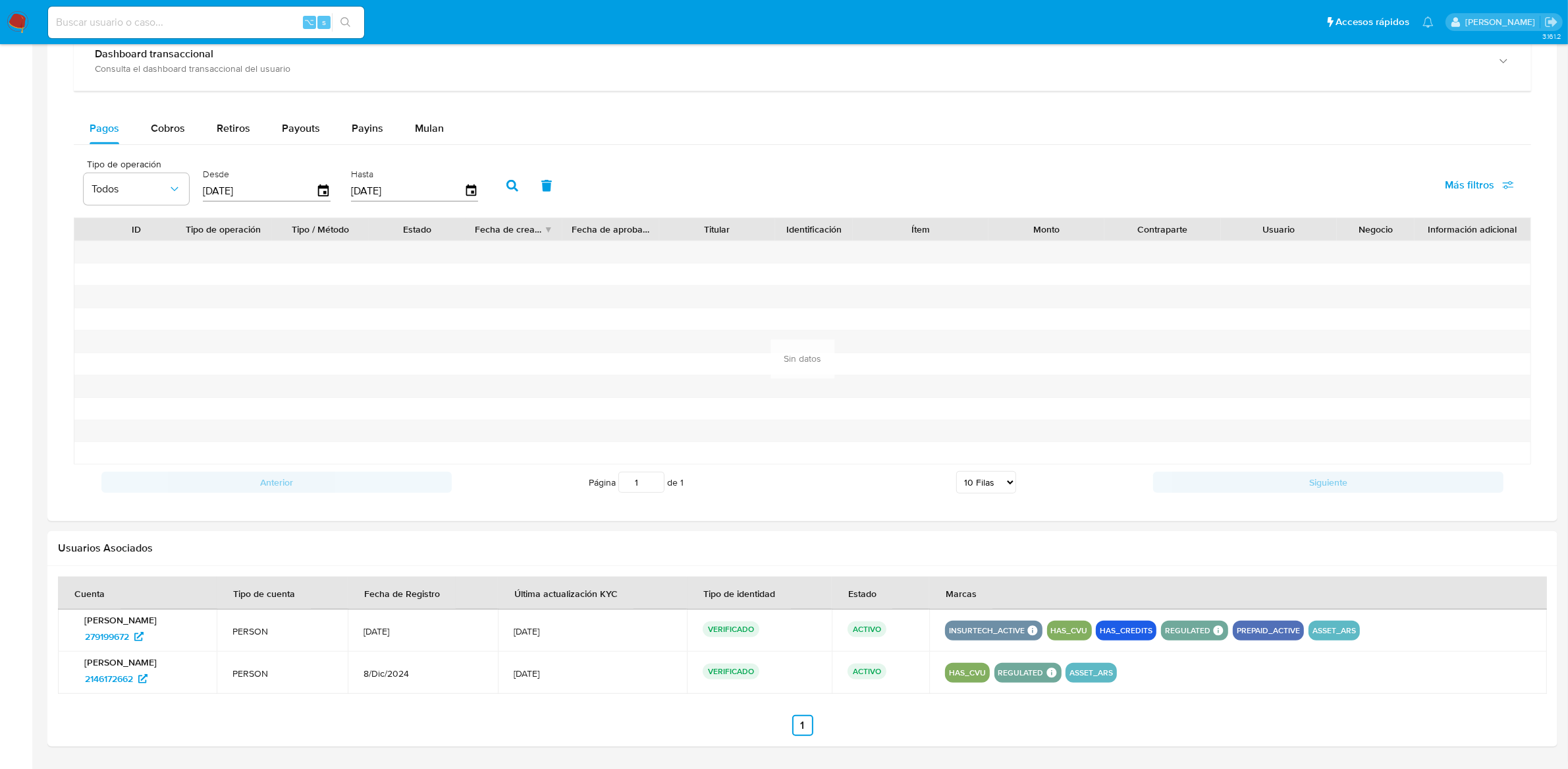
scroll to position [909, 0]
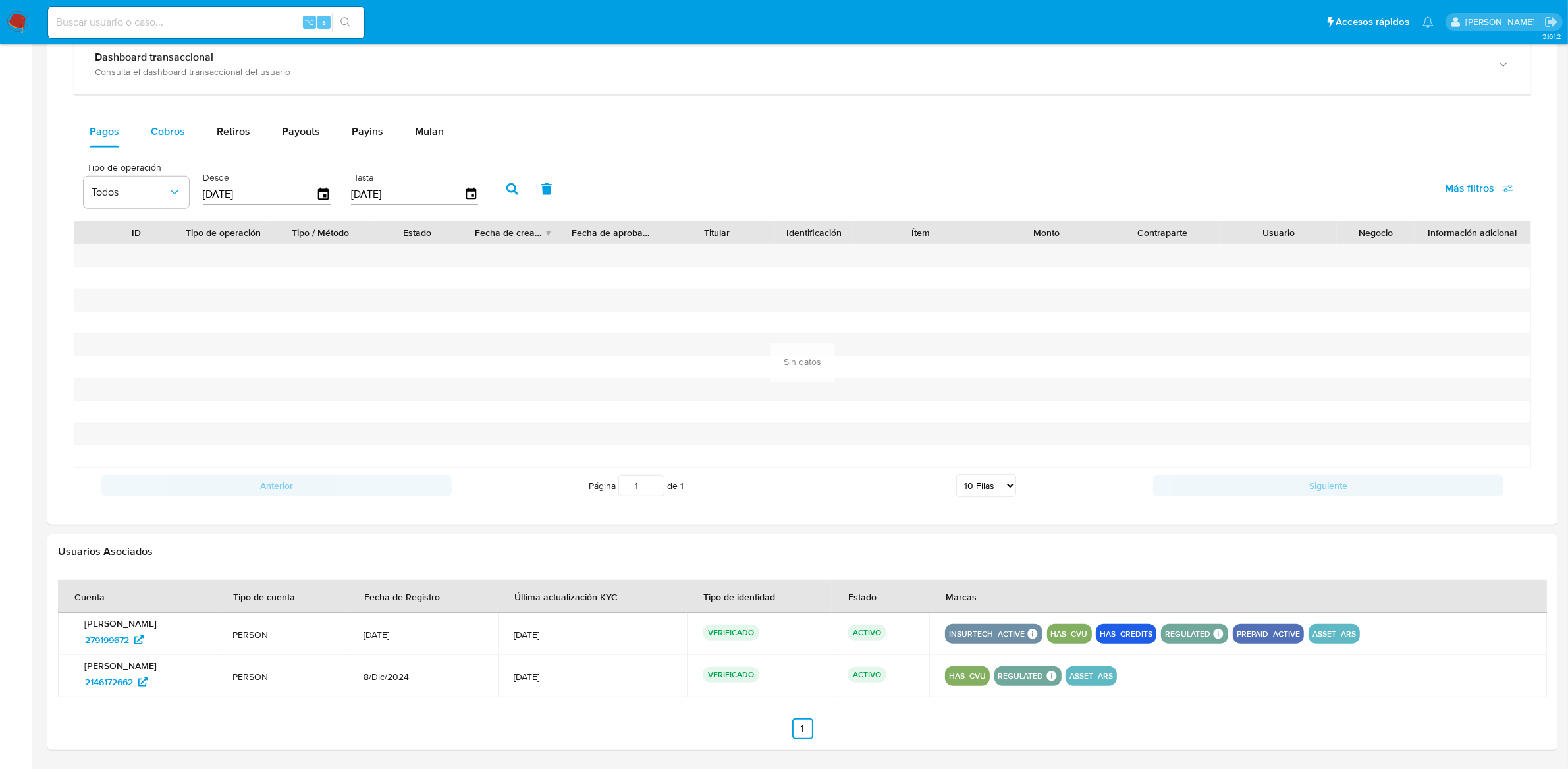
click at [169, 135] on span "Cobros" at bounding box center [168, 131] width 35 height 15
select select "10"
click at [259, 135] on button "Retiros" at bounding box center [233, 132] width 65 height 31
select select "10"
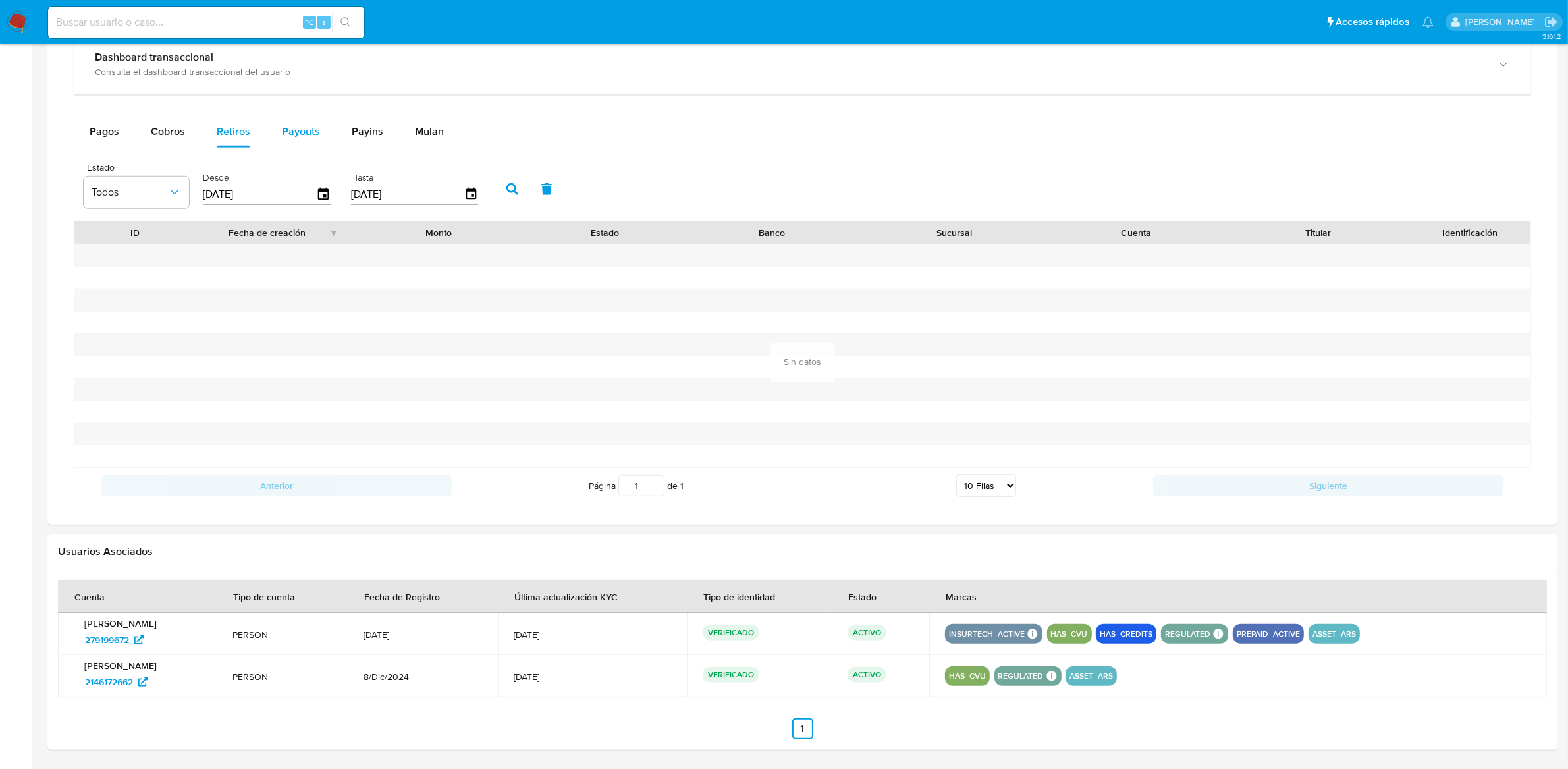
click at [295, 137] on span "Payouts" at bounding box center [301, 131] width 38 height 15
select select "10"
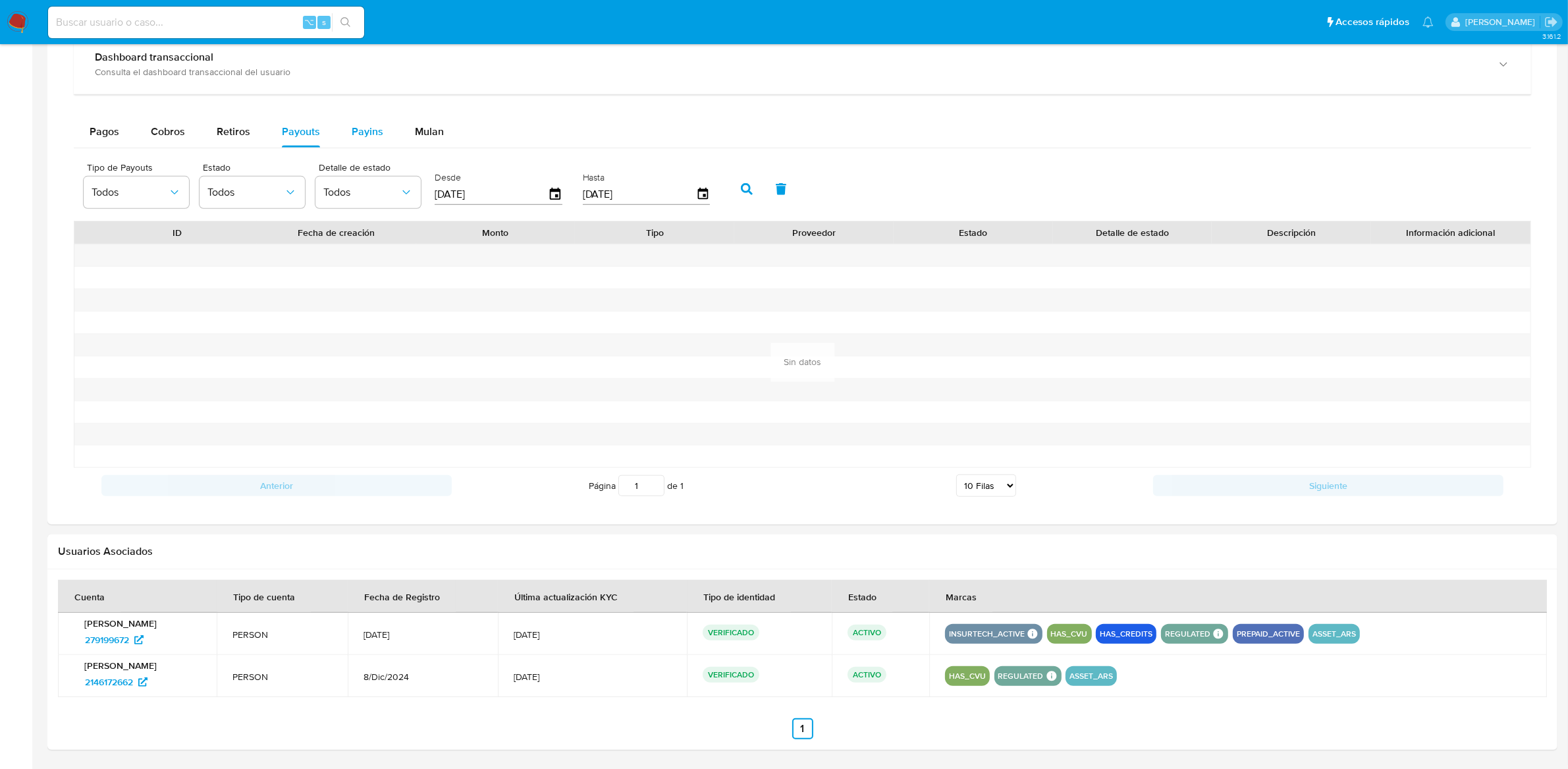
click at [377, 139] on span "Payins" at bounding box center [367, 131] width 31 height 15
select select "10"
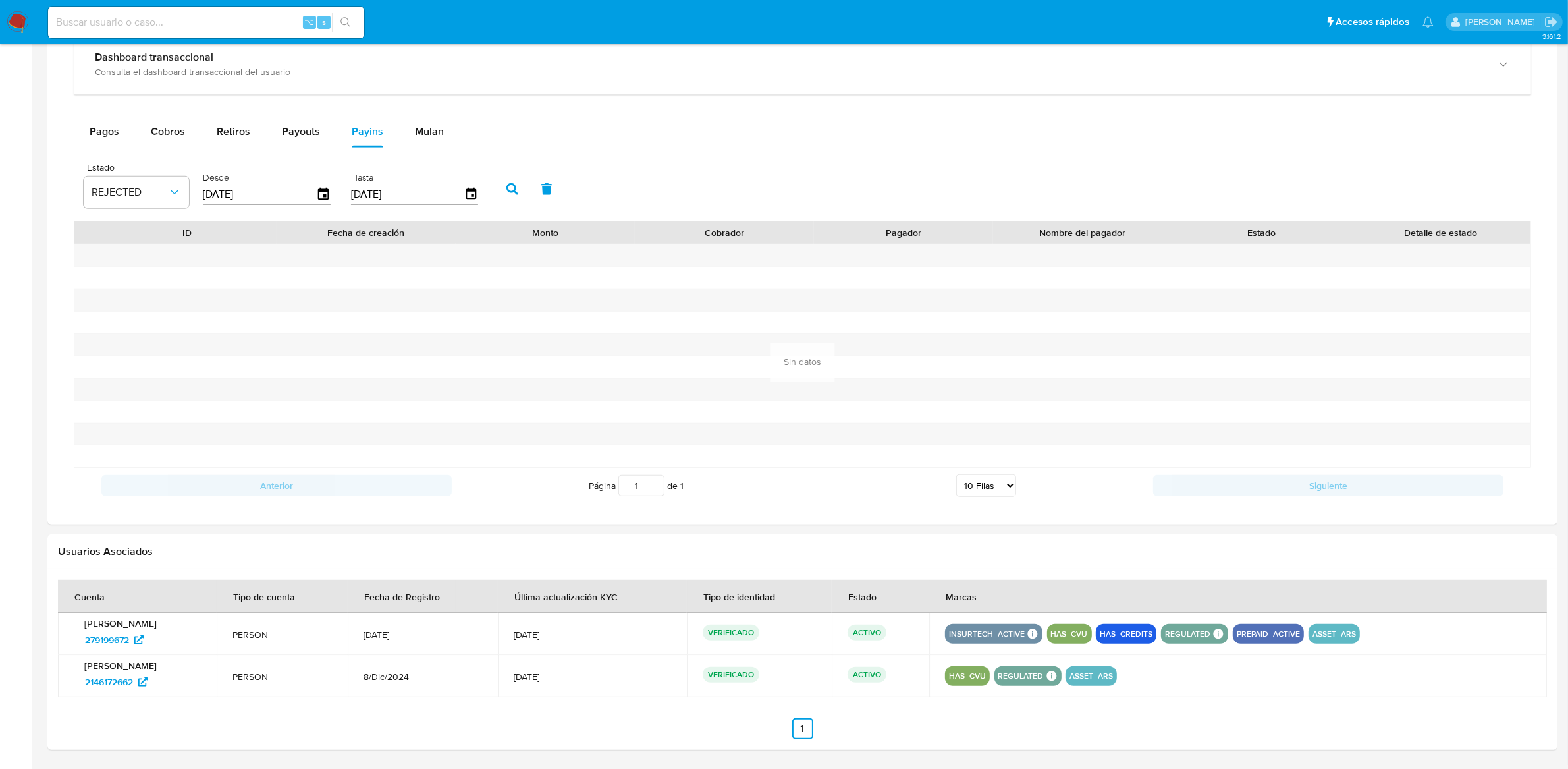
click at [798, 517] on div at bounding box center [802, 168] width 1510 height 713
click at [177, 681] on div "2146172662" at bounding box center [139, 682] width 124 height 21
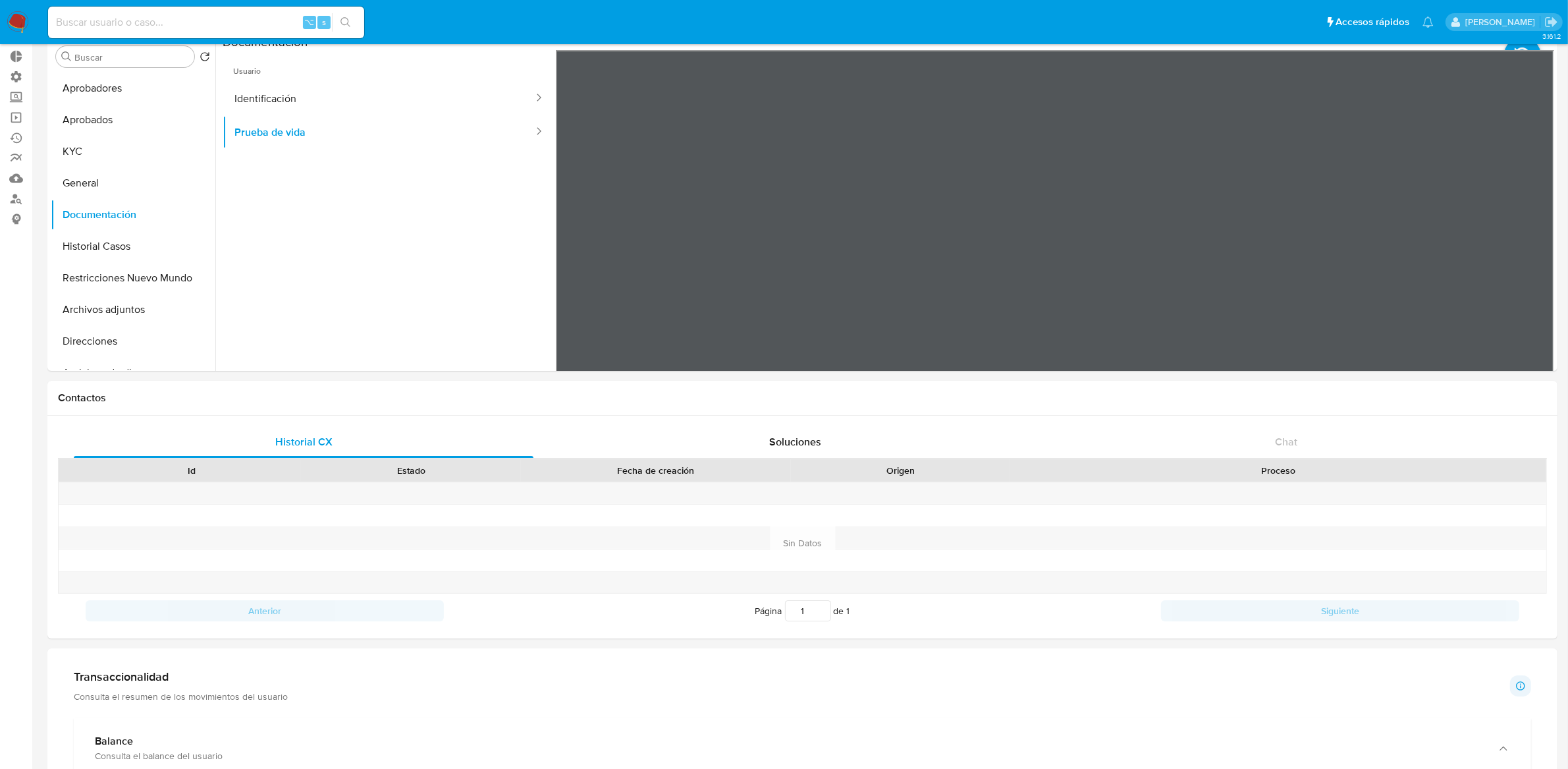
scroll to position [0, 0]
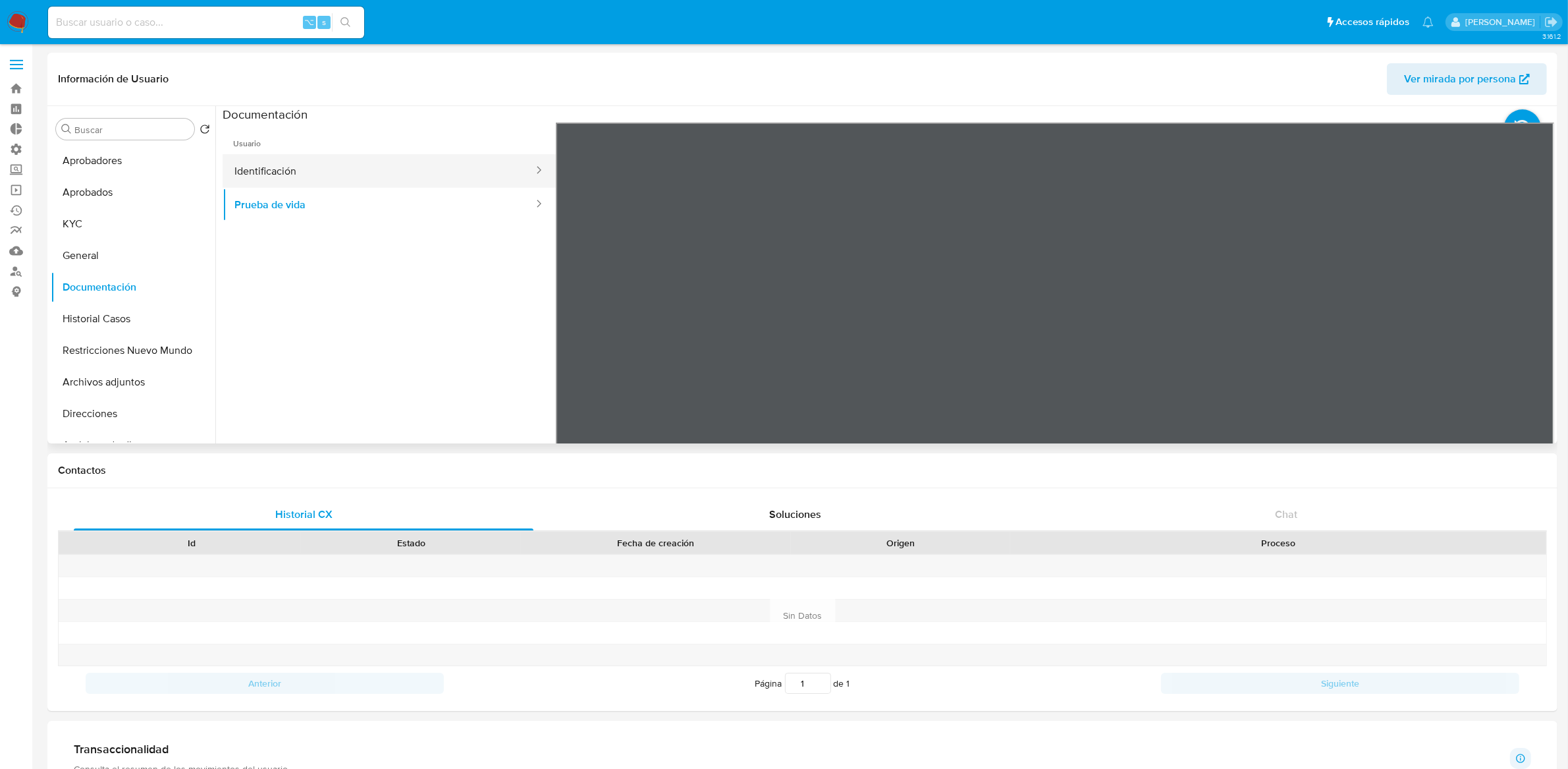
click at [327, 164] on button "Identificación" at bounding box center [379, 171] width 312 height 34
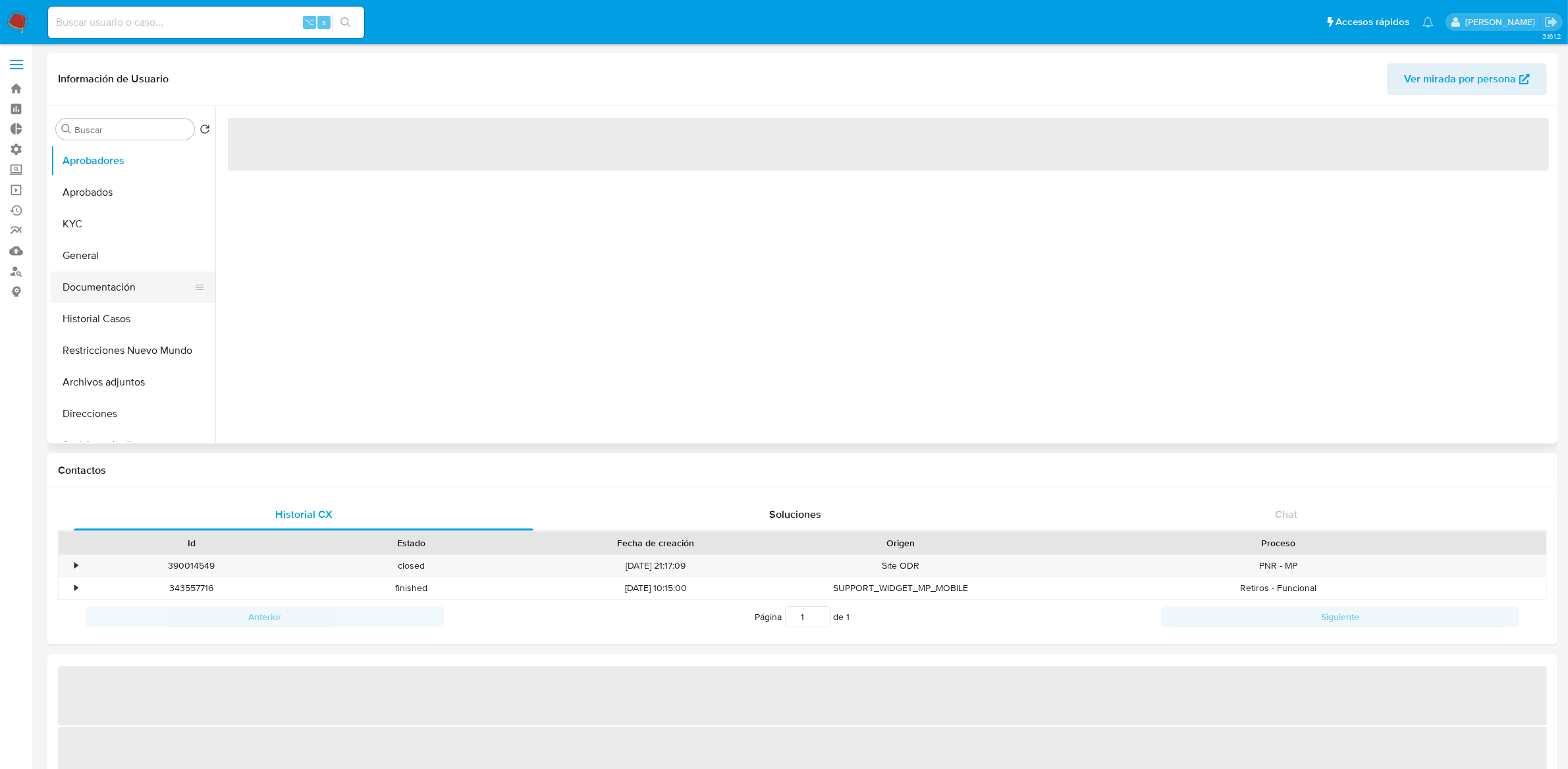
click at [106, 280] on button "Documentación" at bounding box center [127, 287] width 154 height 31
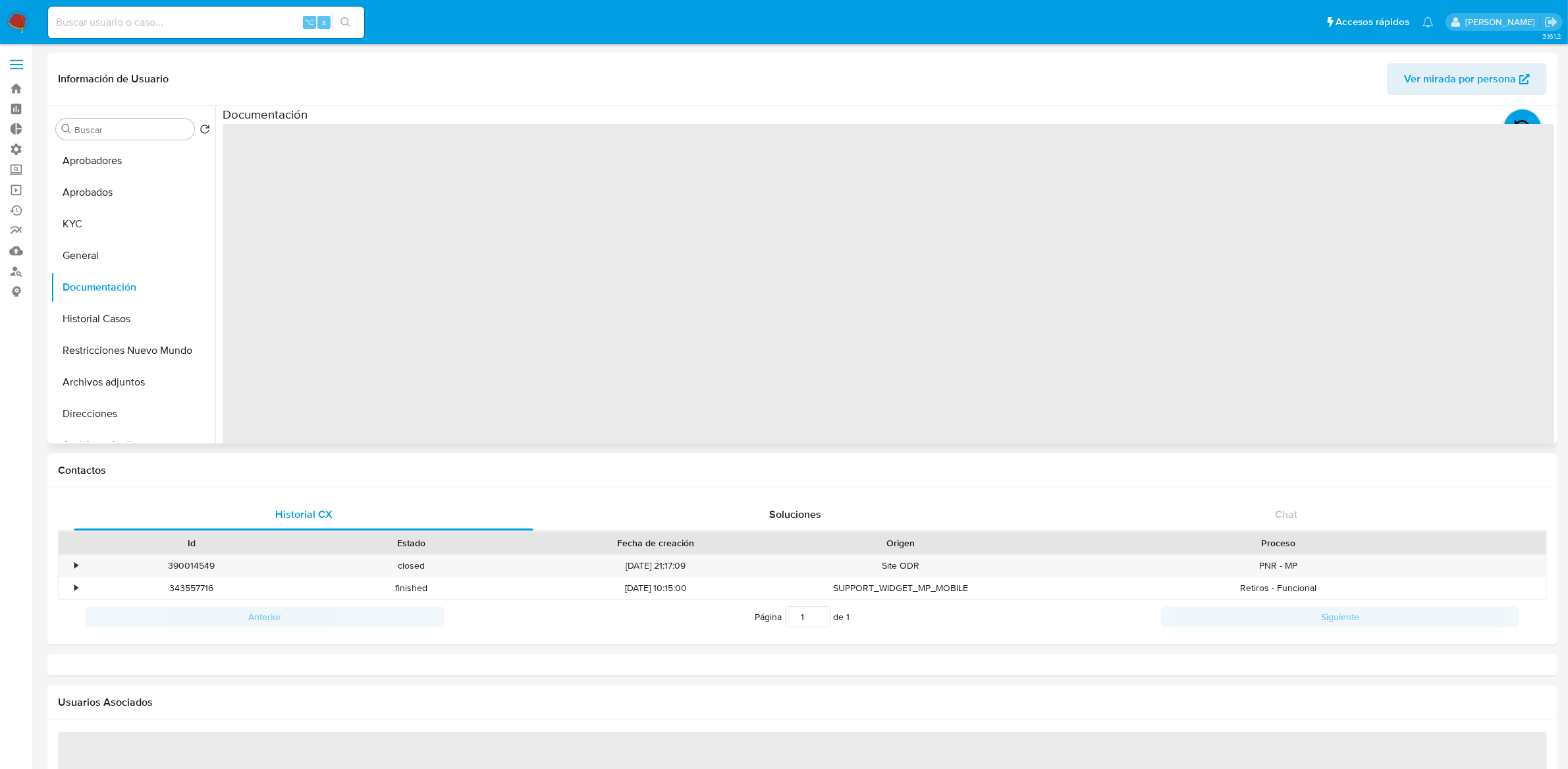
select select "10"
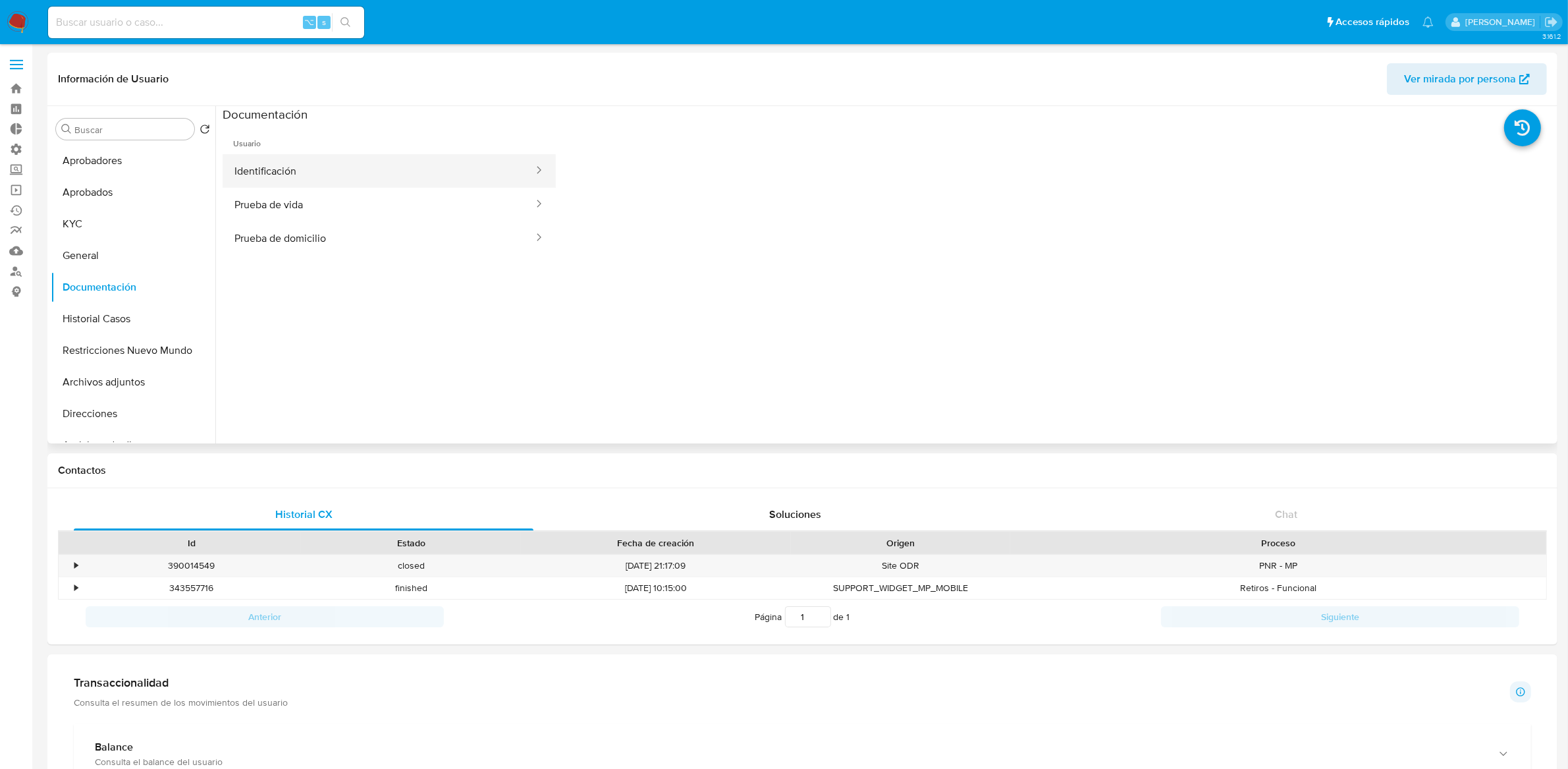
click at [341, 172] on button "Identificación" at bounding box center [379, 171] width 312 height 34
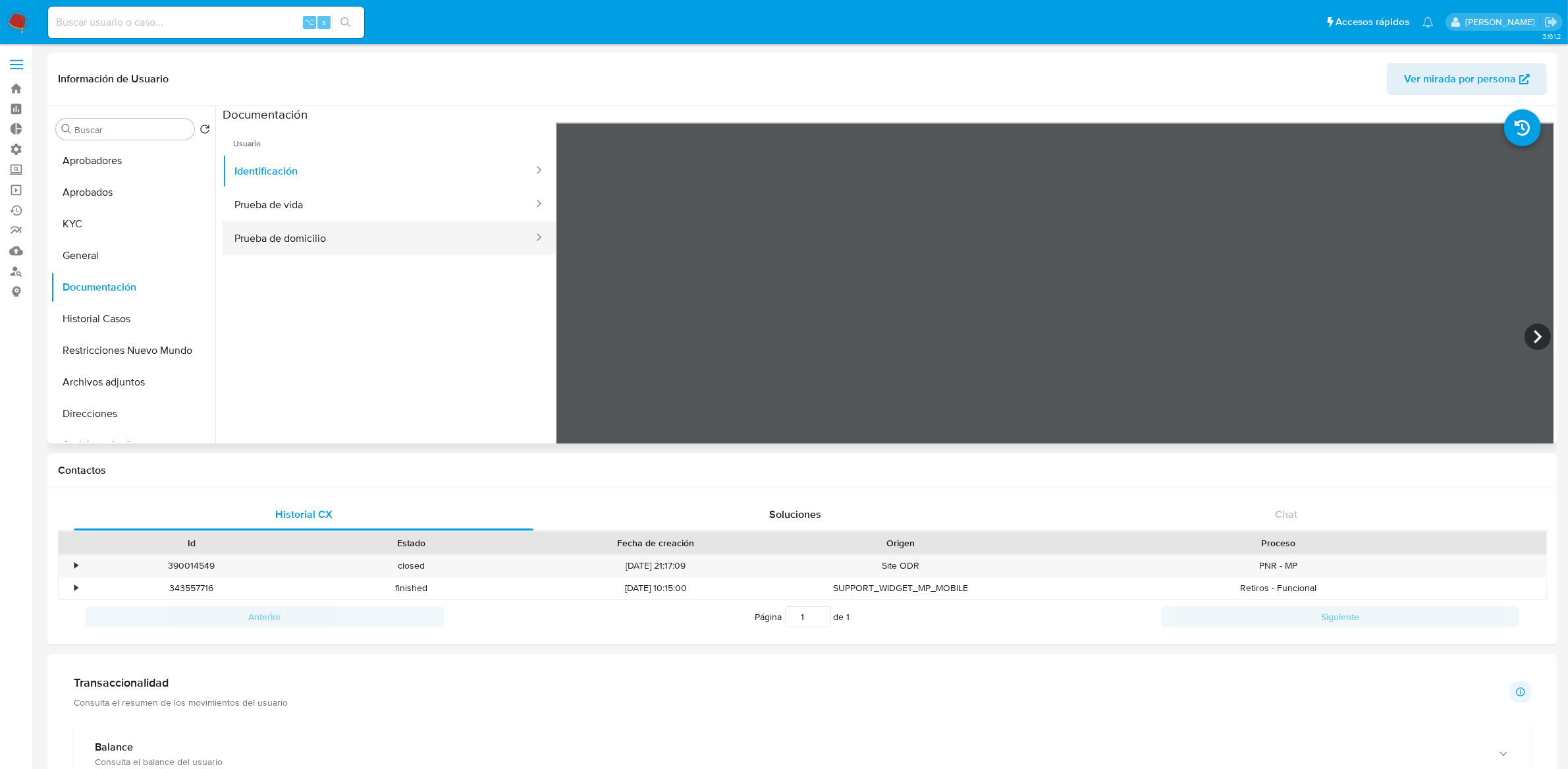
click at [356, 221] on button "Prueba de domicilio" at bounding box center [379, 238] width 312 height 34
click at [341, 198] on button "Prueba de vida" at bounding box center [379, 205] width 312 height 34
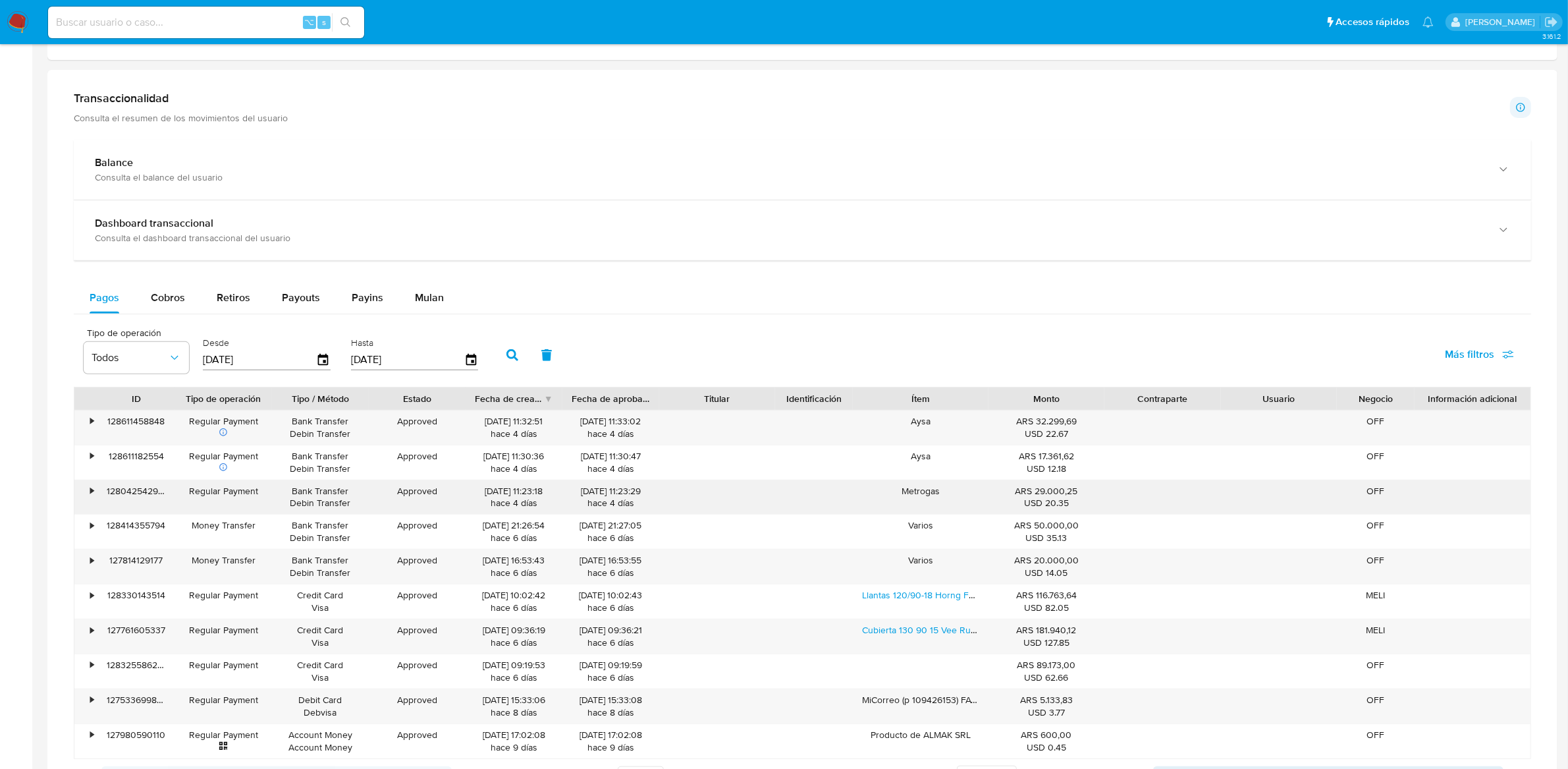
scroll to position [465, 0]
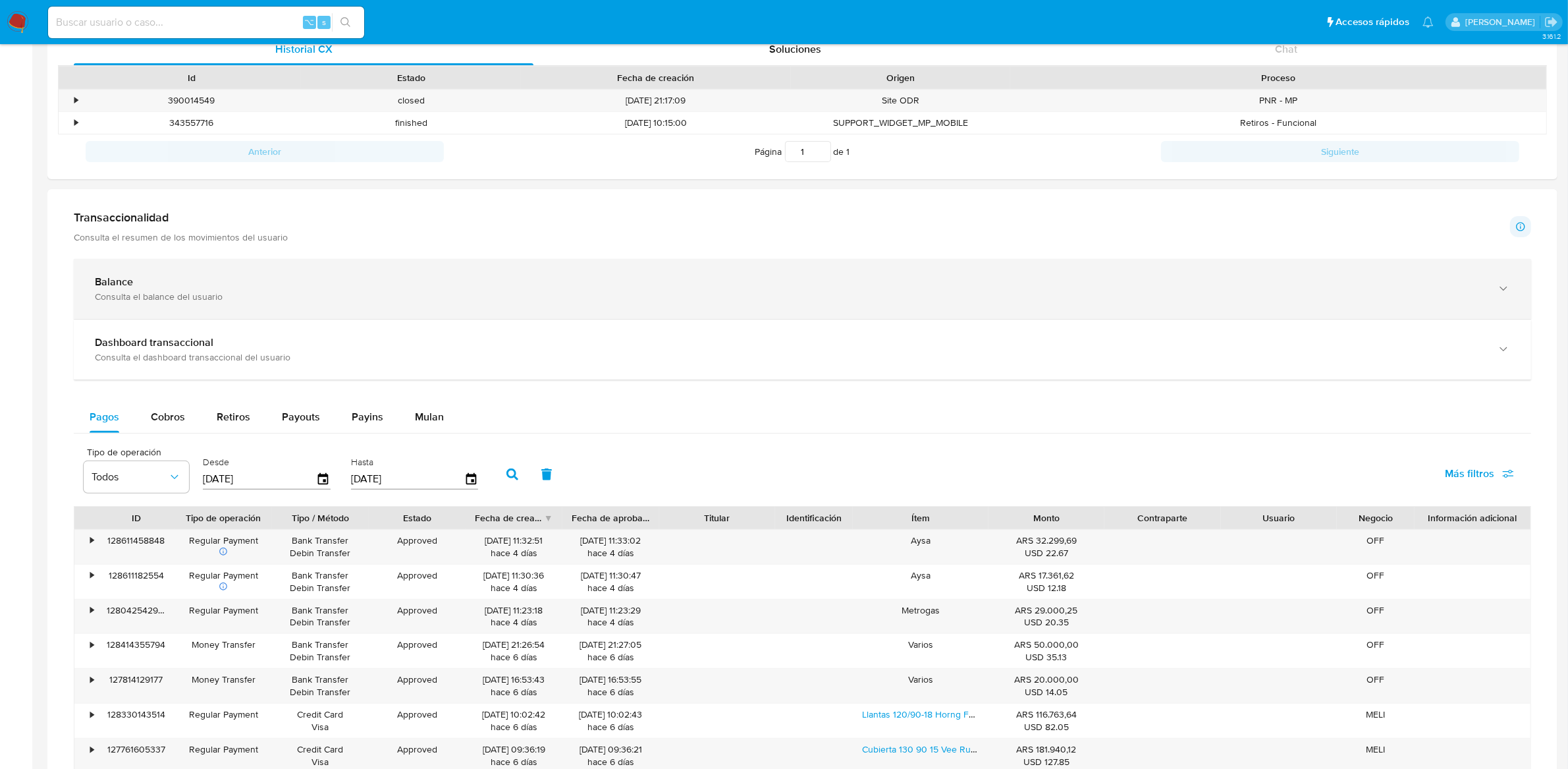
click at [191, 289] on div "Balance Consulta el balance del usuario" at bounding box center [789, 289] width 1389 height 27
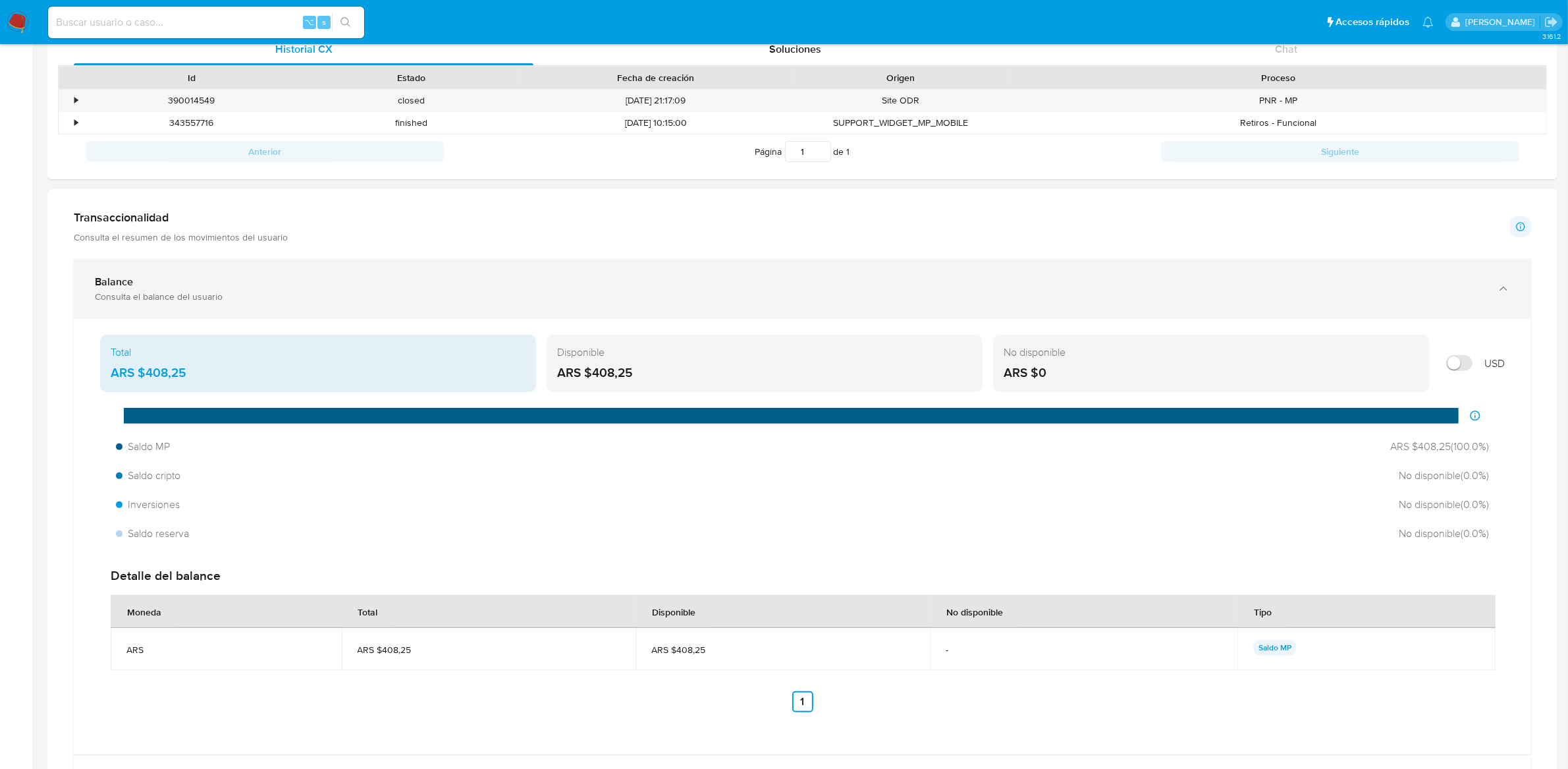
click at [696, 301] on div "Consulta el balance del usuario" at bounding box center [789, 296] width 1389 height 12
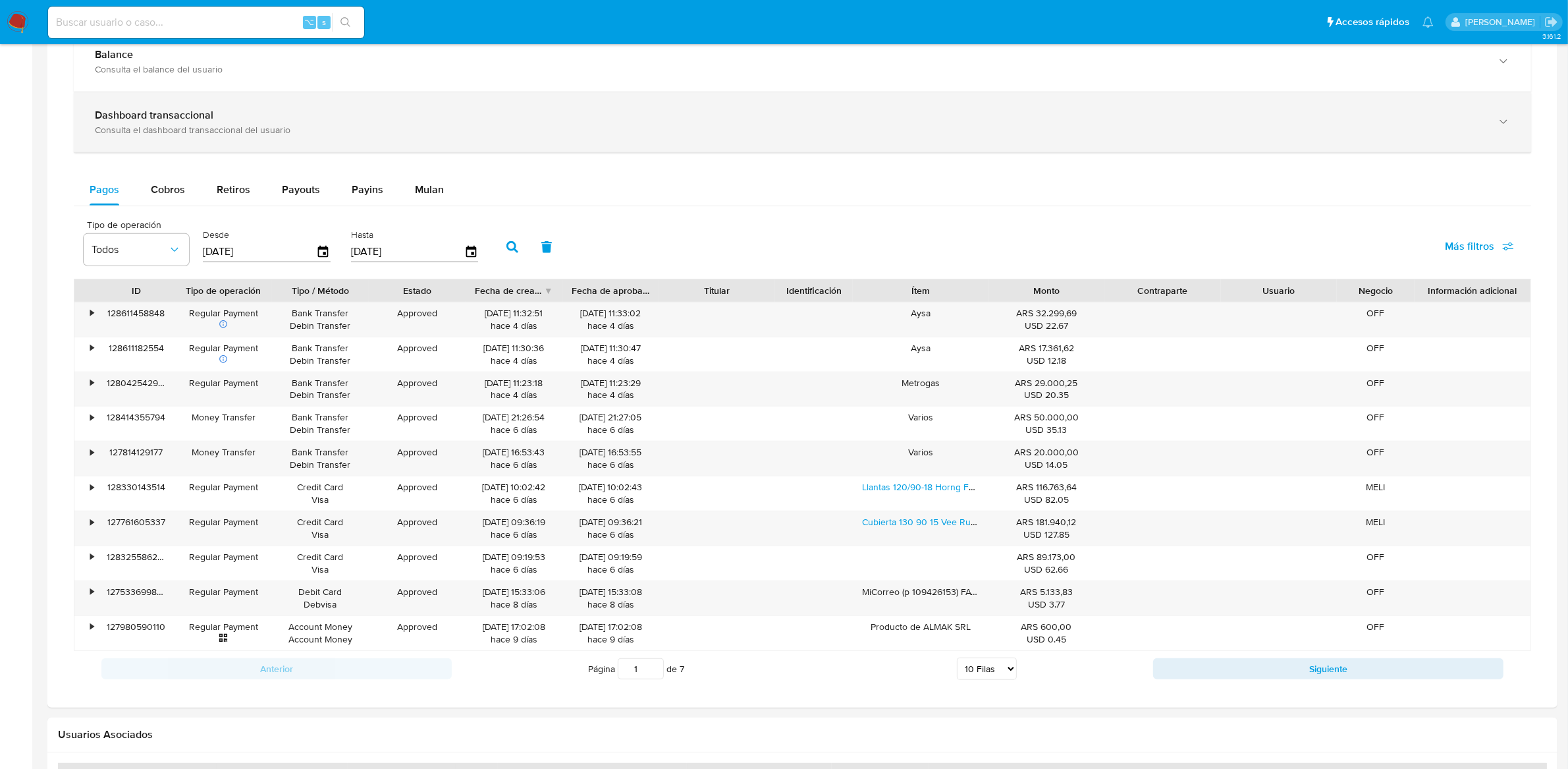
scroll to position [698, 0]
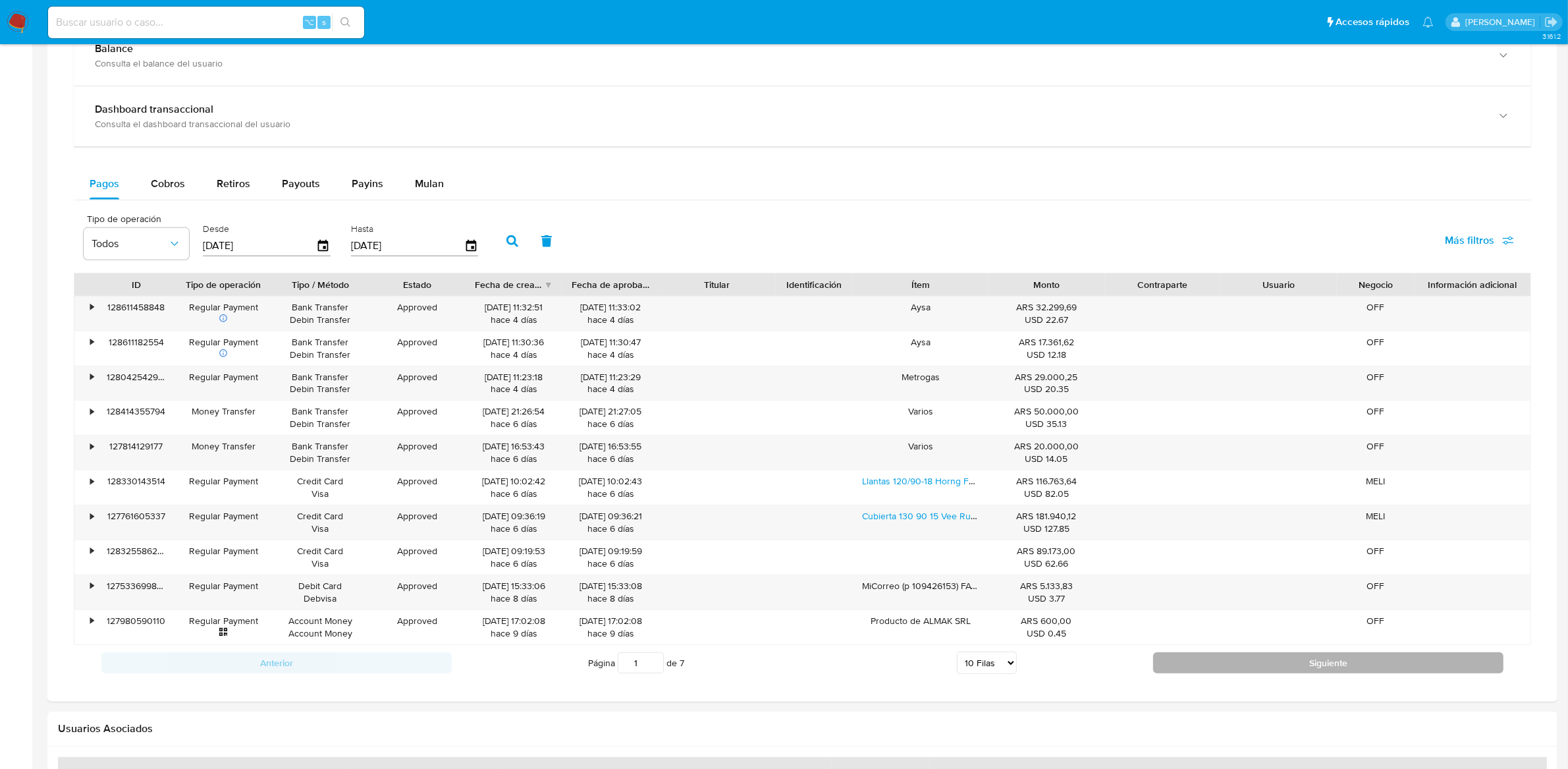
click at [1223, 668] on button "Siguiente" at bounding box center [1328, 663] width 351 height 21
type input "2"
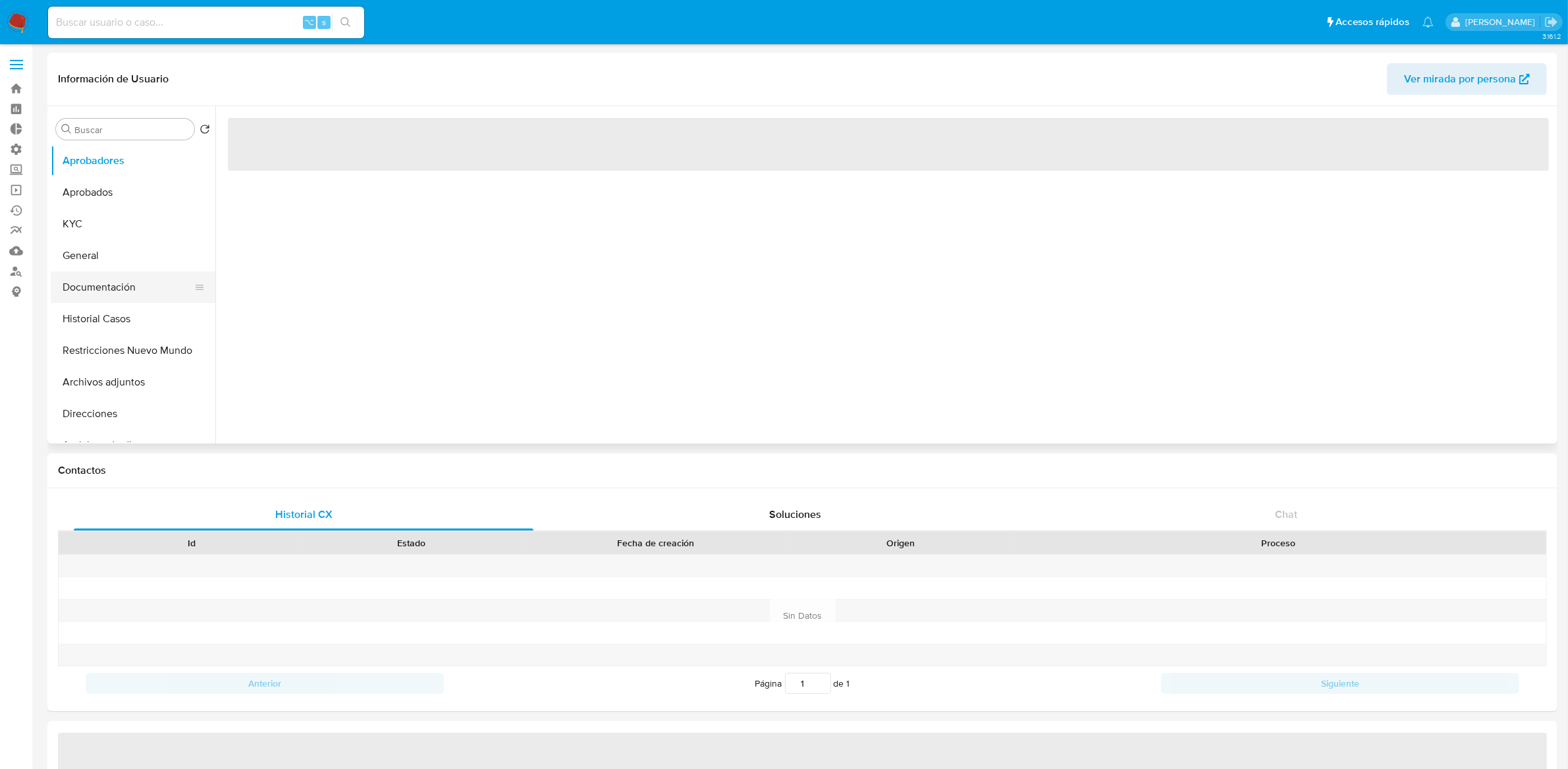
click at [124, 293] on button "Documentación" at bounding box center [127, 287] width 154 height 31
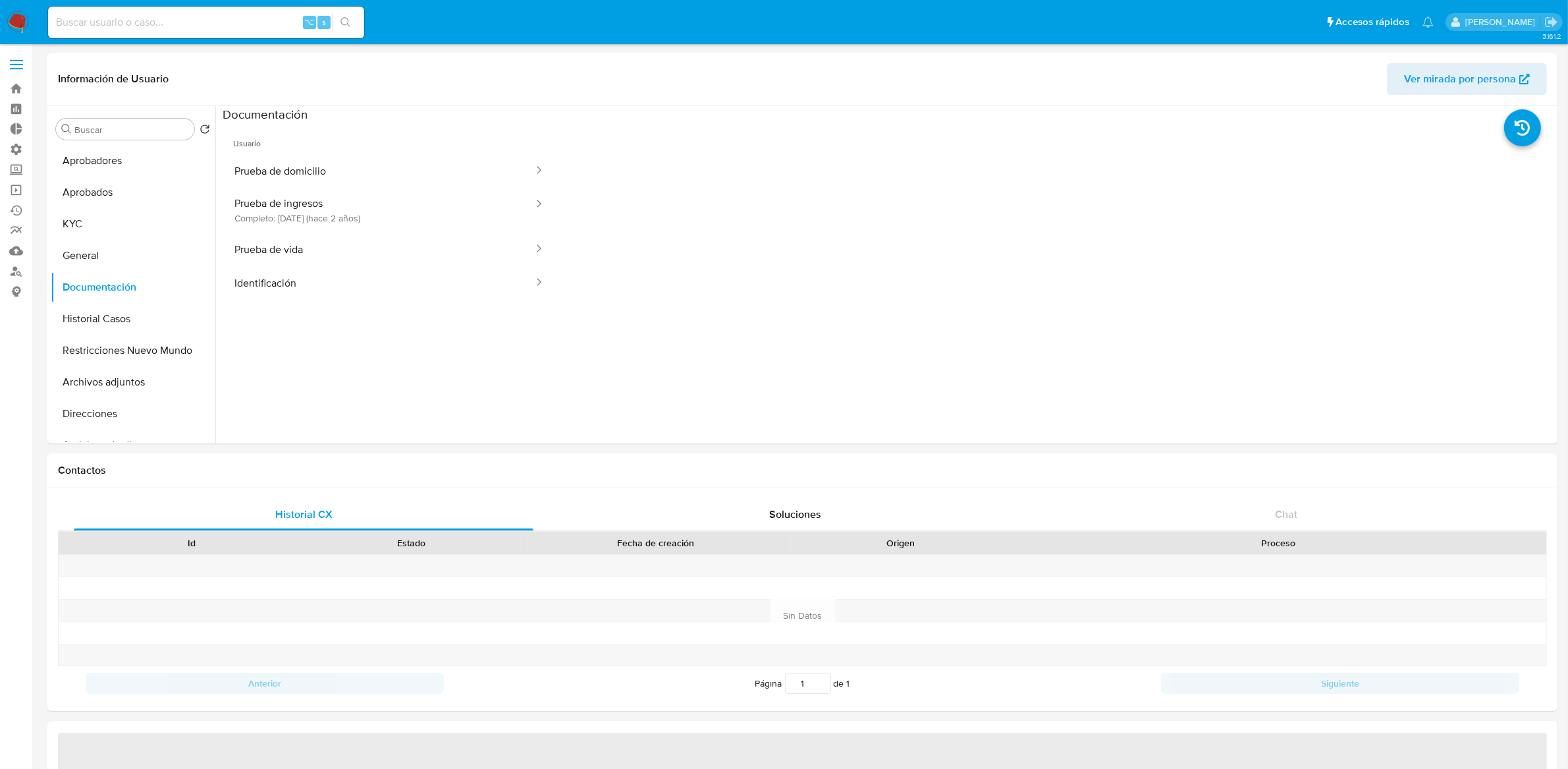
click at [290, 176] on button "Prueba de domicilio" at bounding box center [379, 171] width 312 height 34
select select "10"
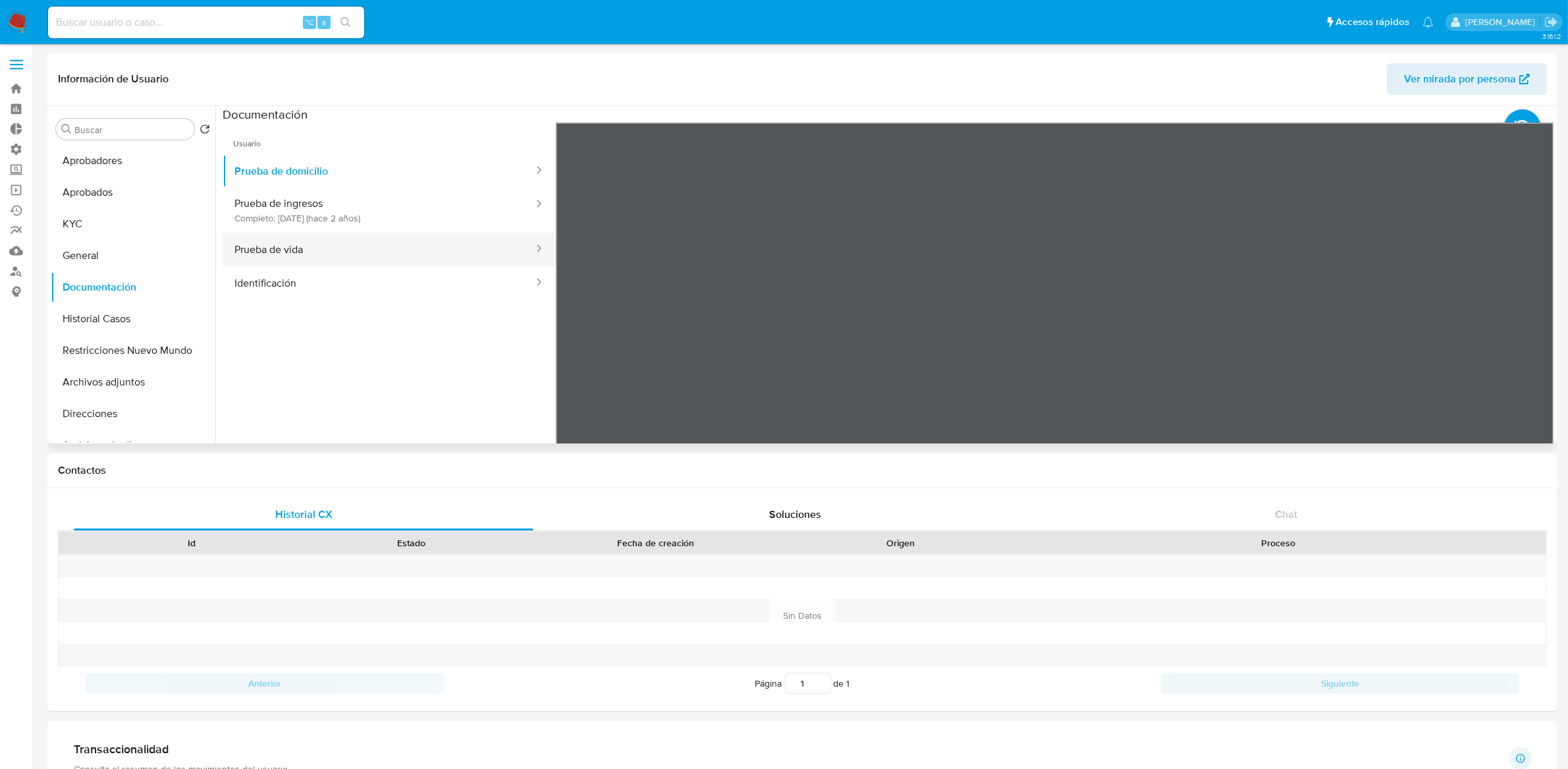
click at [359, 257] on button "Prueba de vida" at bounding box center [379, 249] width 312 height 34
